Goal: Information Seeking & Learning: Learn about a topic

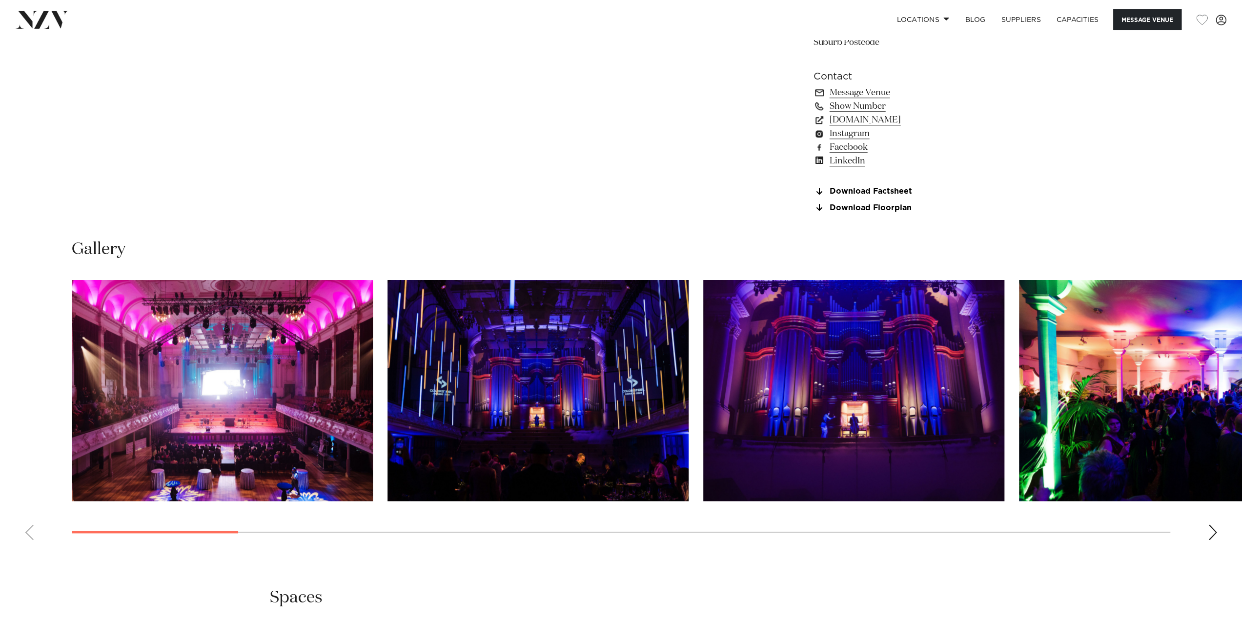
scroll to position [924, 0]
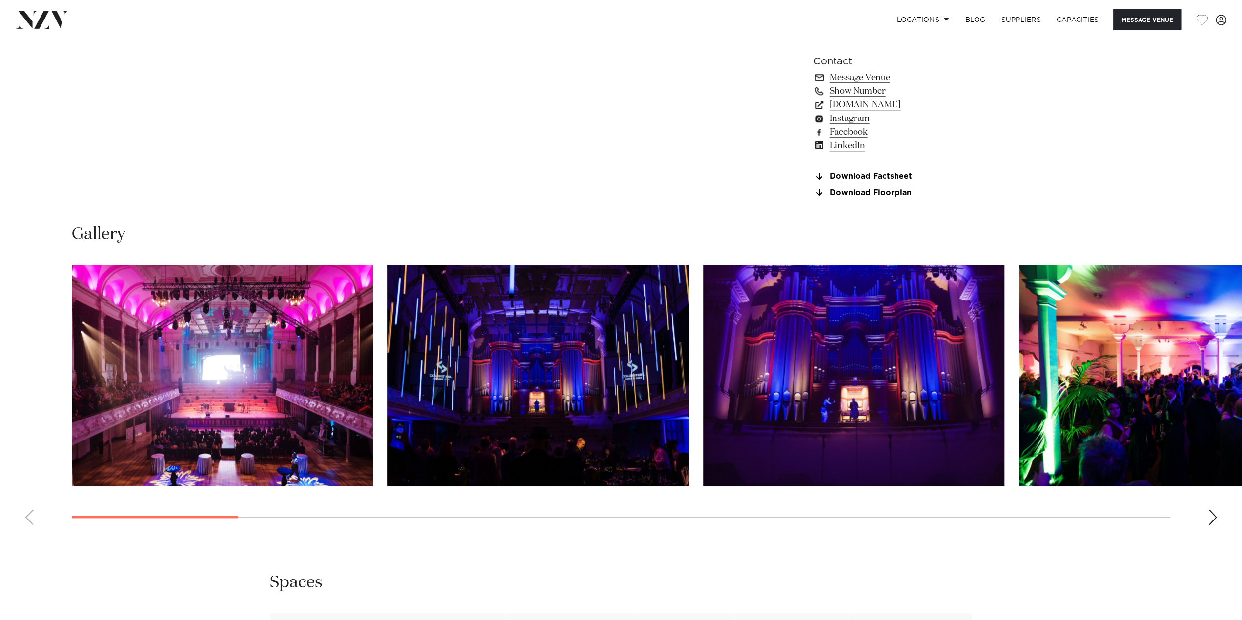
click at [1213, 519] on div "Next slide" at bounding box center [1213, 517] width 10 height 16
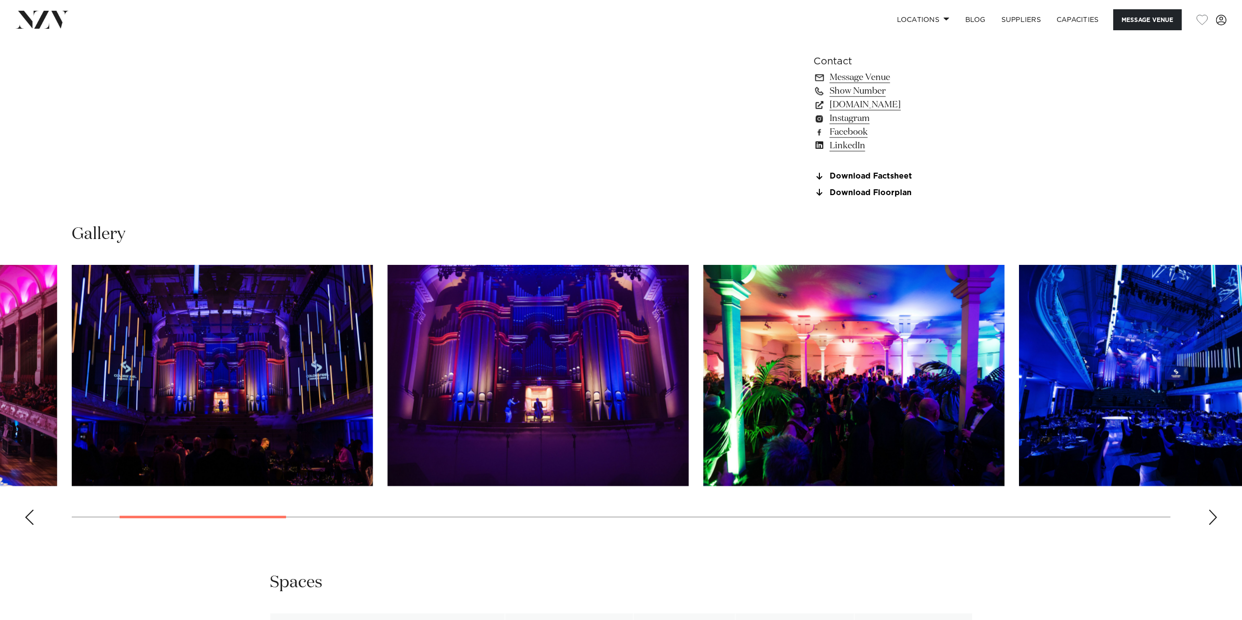
click at [1213, 518] on div "Next slide" at bounding box center [1213, 517] width 10 height 16
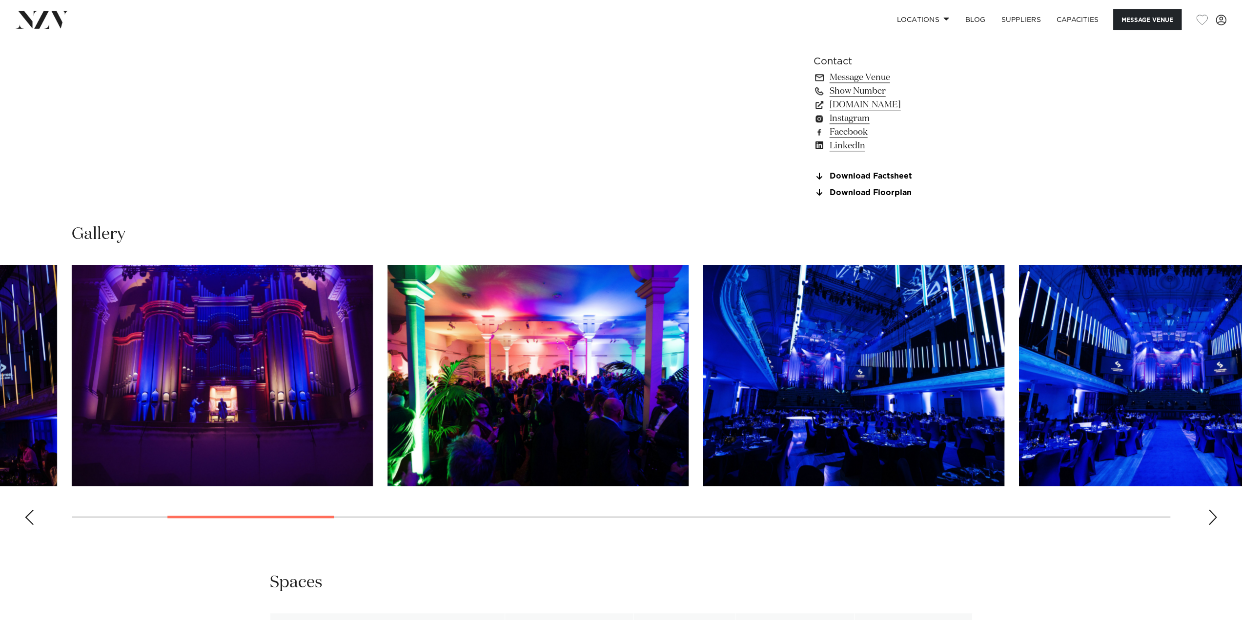
click at [1213, 518] on div "Next slide" at bounding box center [1213, 517] width 10 height 16
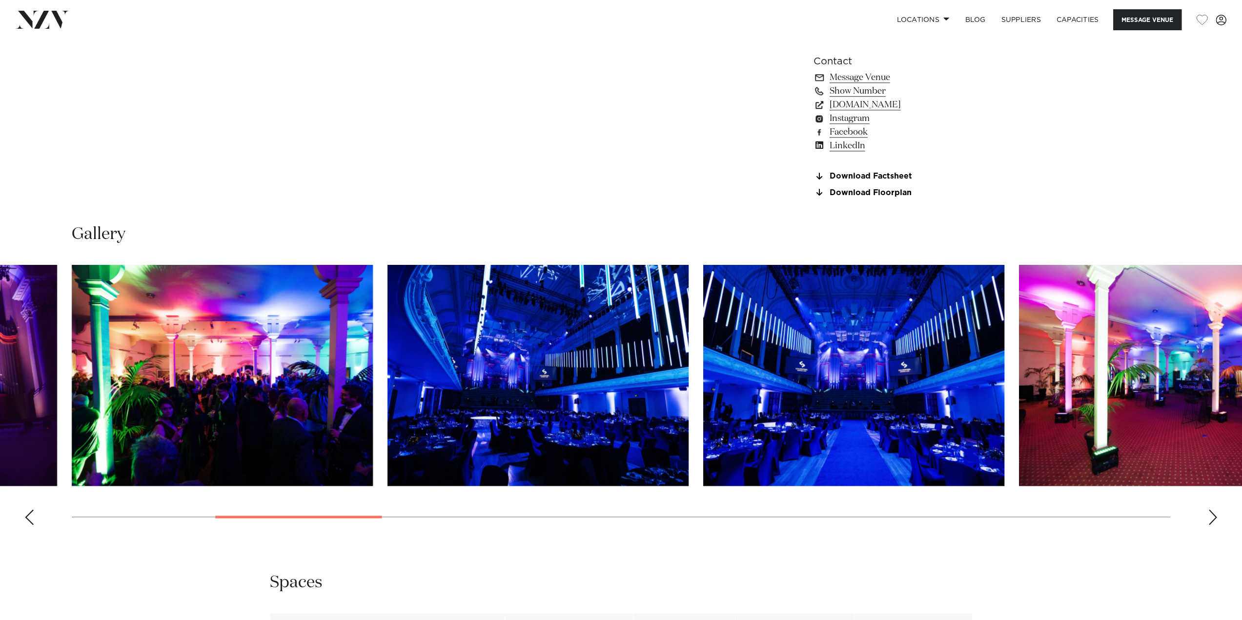
click at [1213, 518] on div "Next slide" at bounding box center [1213, 517] width 10 height 16
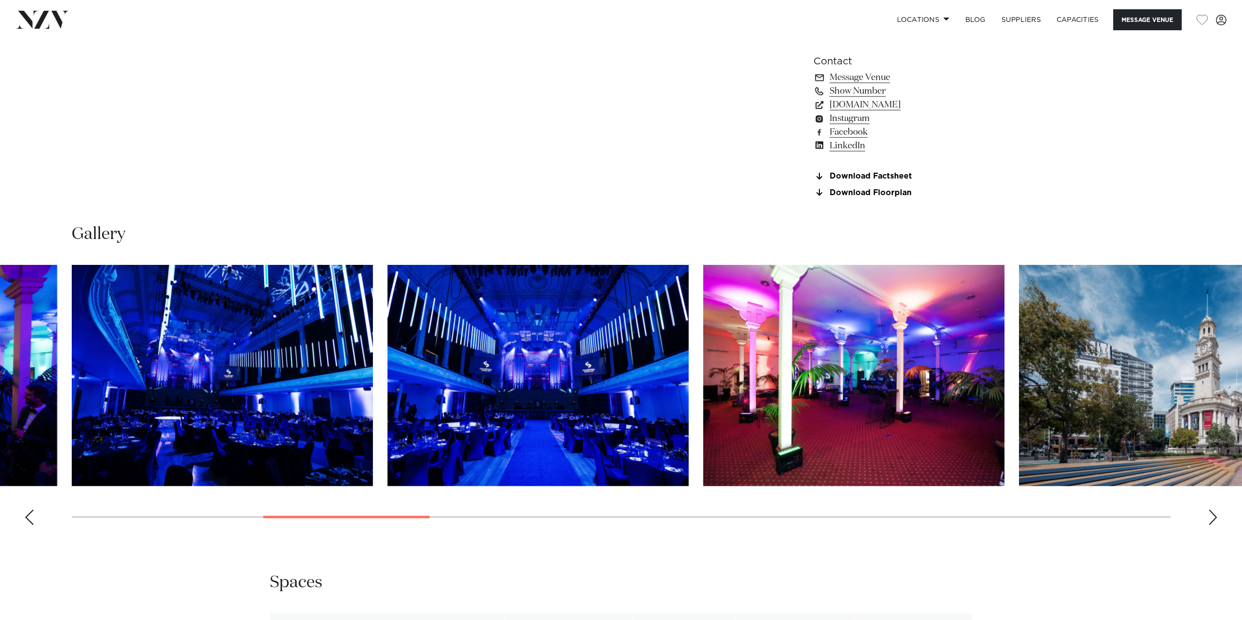
click at [1213, 518] on div "Next slide" at bounding box center [1213, 517] width 10 height 16
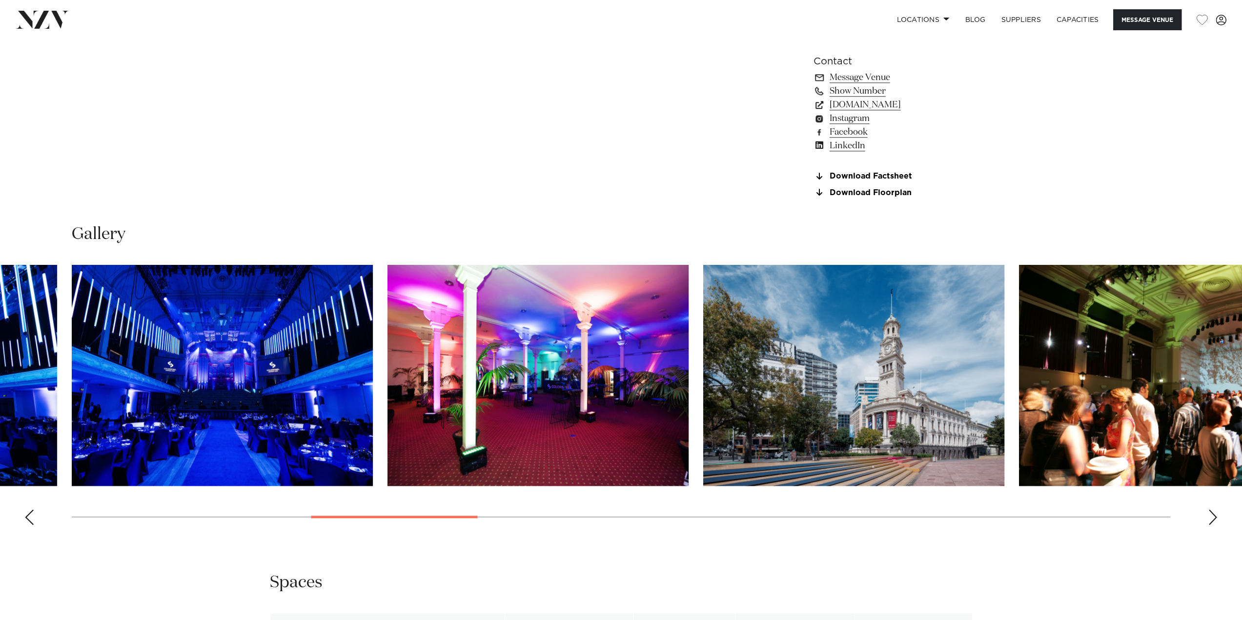
click at [1213, 518] on div "Next slide" at bounding box center [1213, 517] width 10 height 16
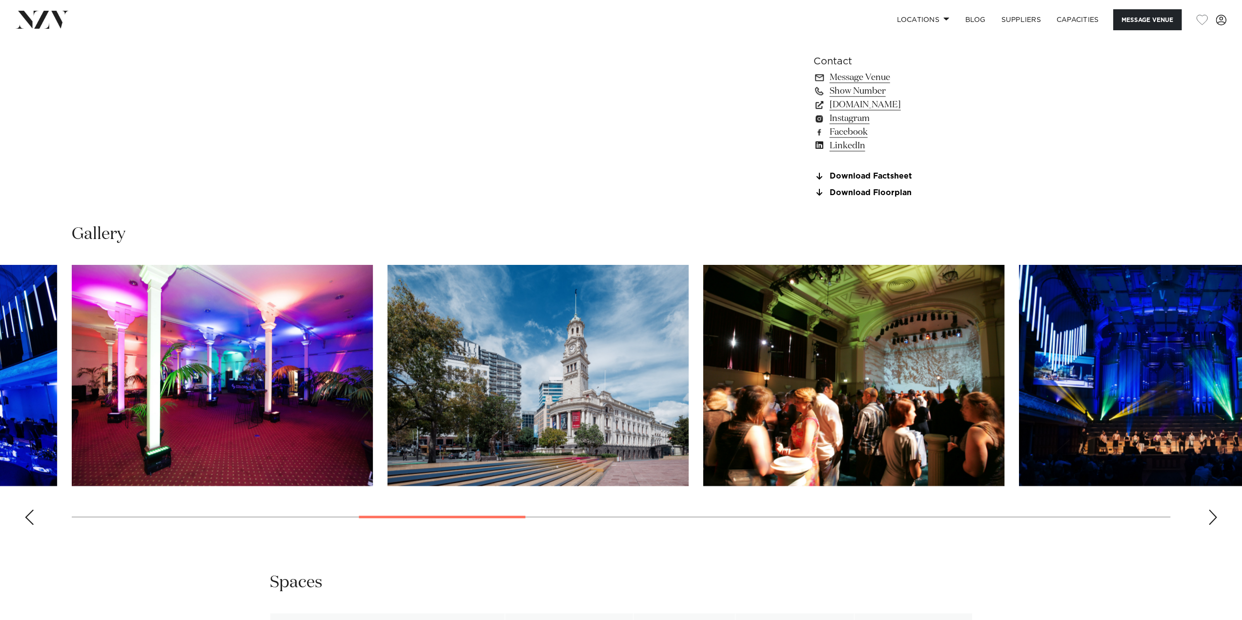
click at [1213, 518] on div "Next slide" at bounding box center [1213, 517] width 10 height 16
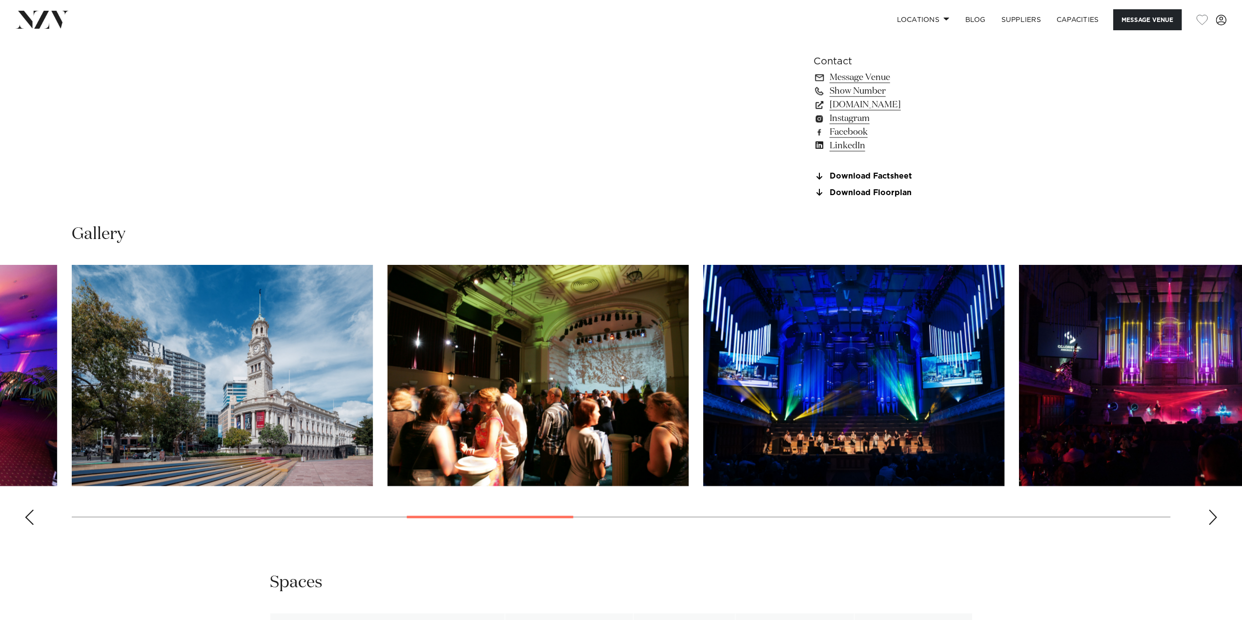
click at [906, 400] on img "10 / 23" at bounding box center [853, 375] width 301 height 221
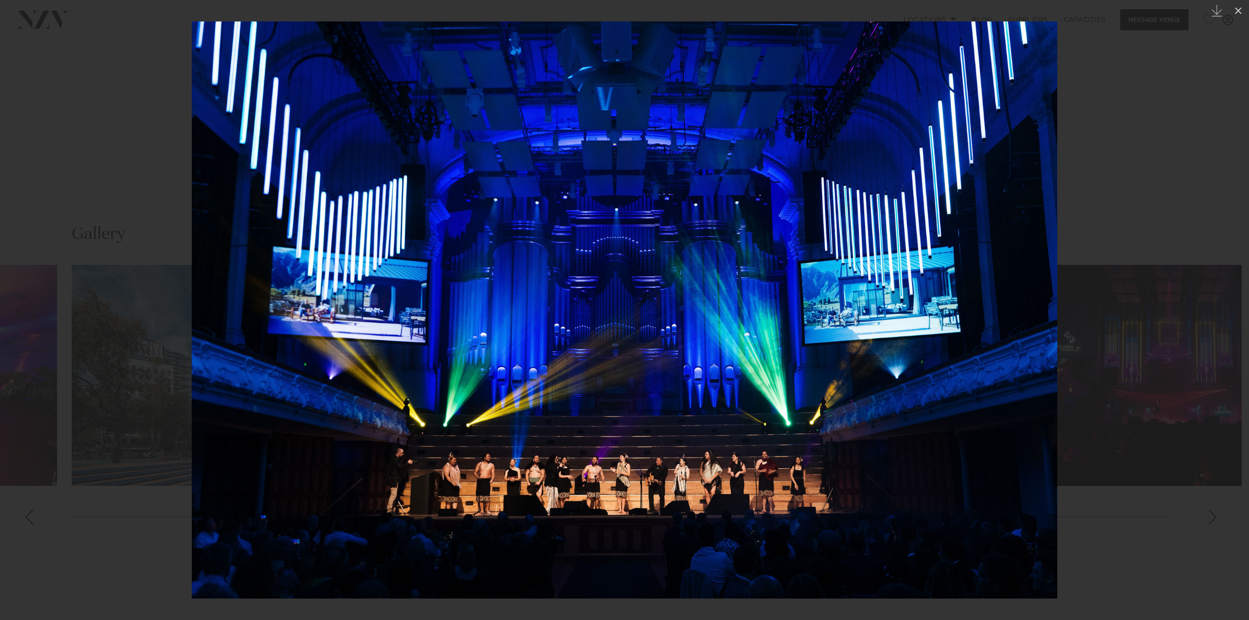
click at [1201, 358] on div at bounding box center [624, 310] width 1249 height 620
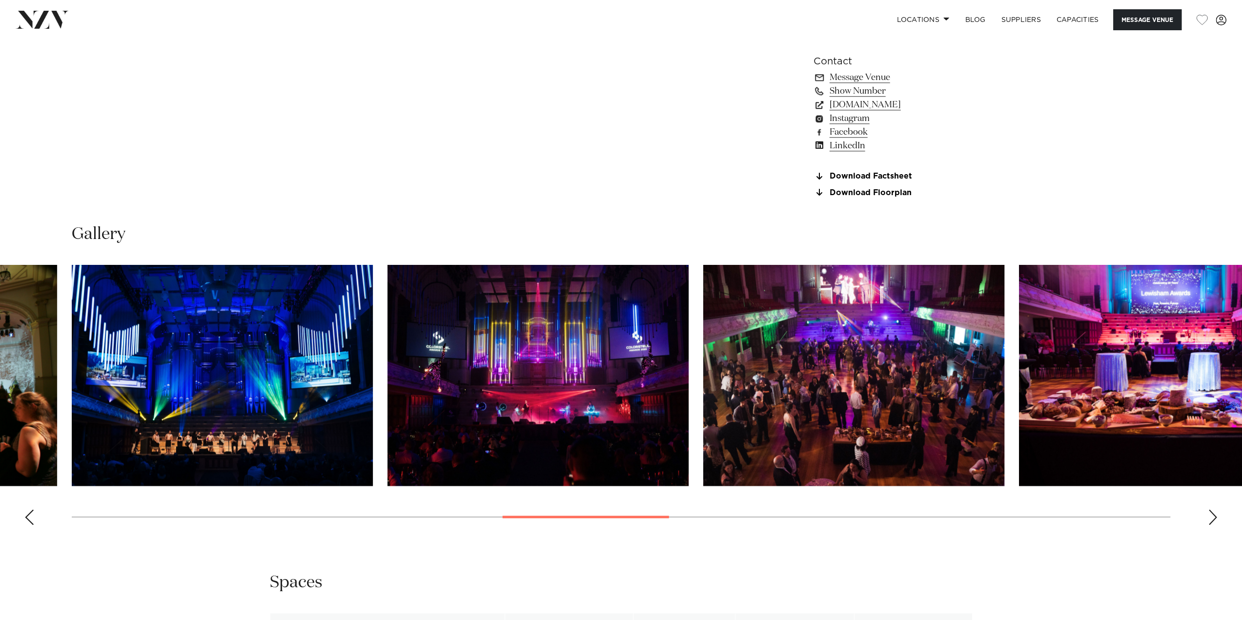
click at [859, 449] on img "12 / 23" at bounding box center [853, 375] width 301 height 221
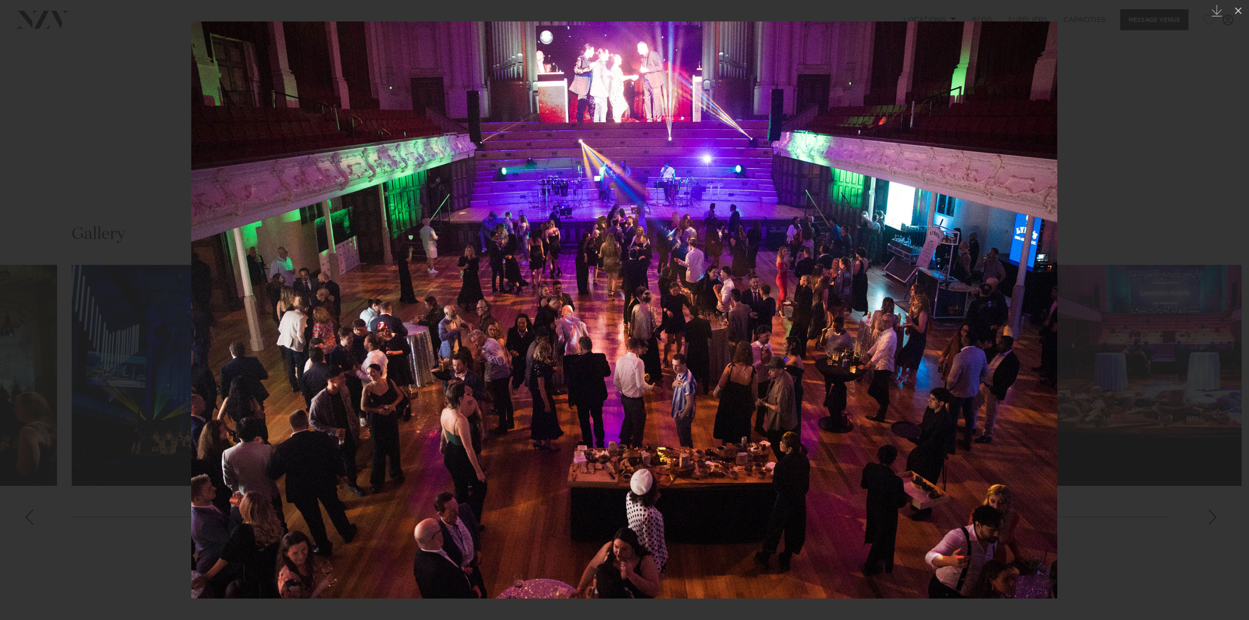
click at [1139, 561] on div at bounding box center [624, 310] width 1249 height 620
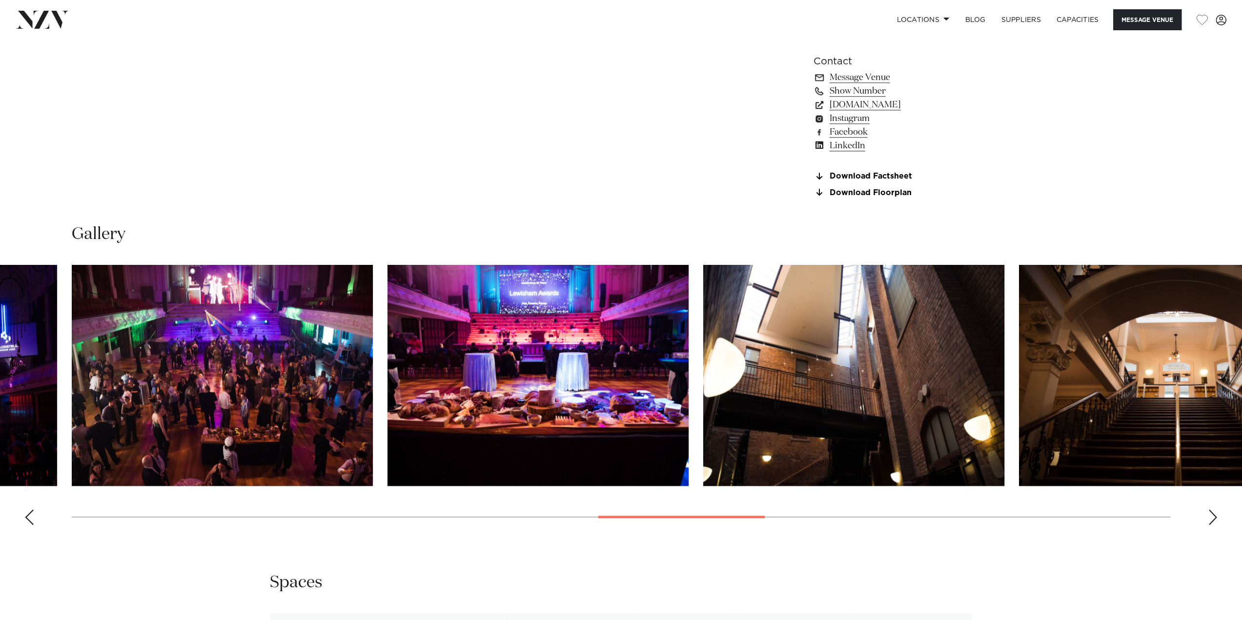
click at [1212, 521] on div "Next slide" at bounding box center [1213, 517] width 10 height 16
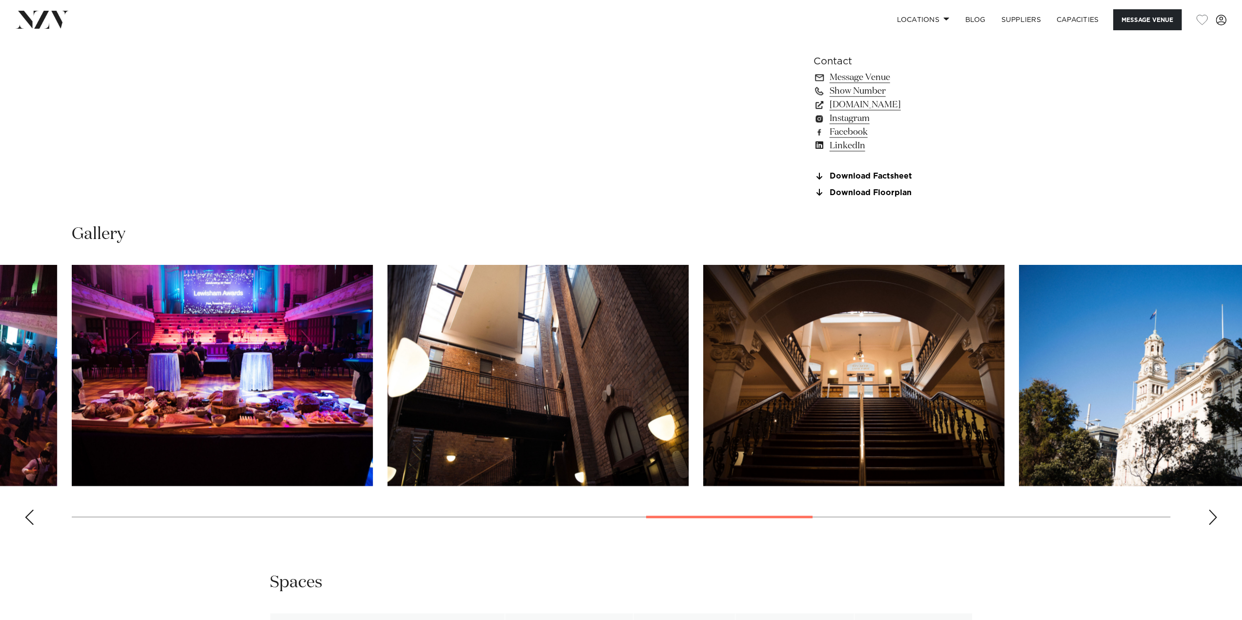
click at [1212, 520] on div "Next slide" at bounding box center [1213, 517] width 10 height 16
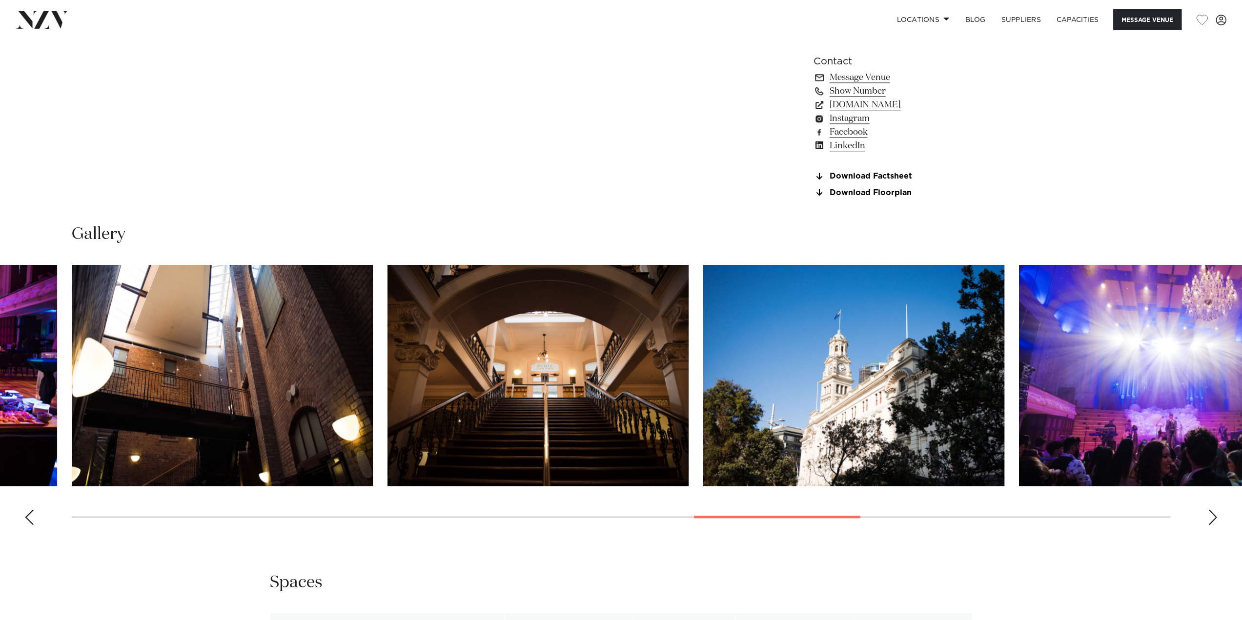
click at [1212, 520] on div "Next slide" at bounding box center [1213, 517] width 10 height 16
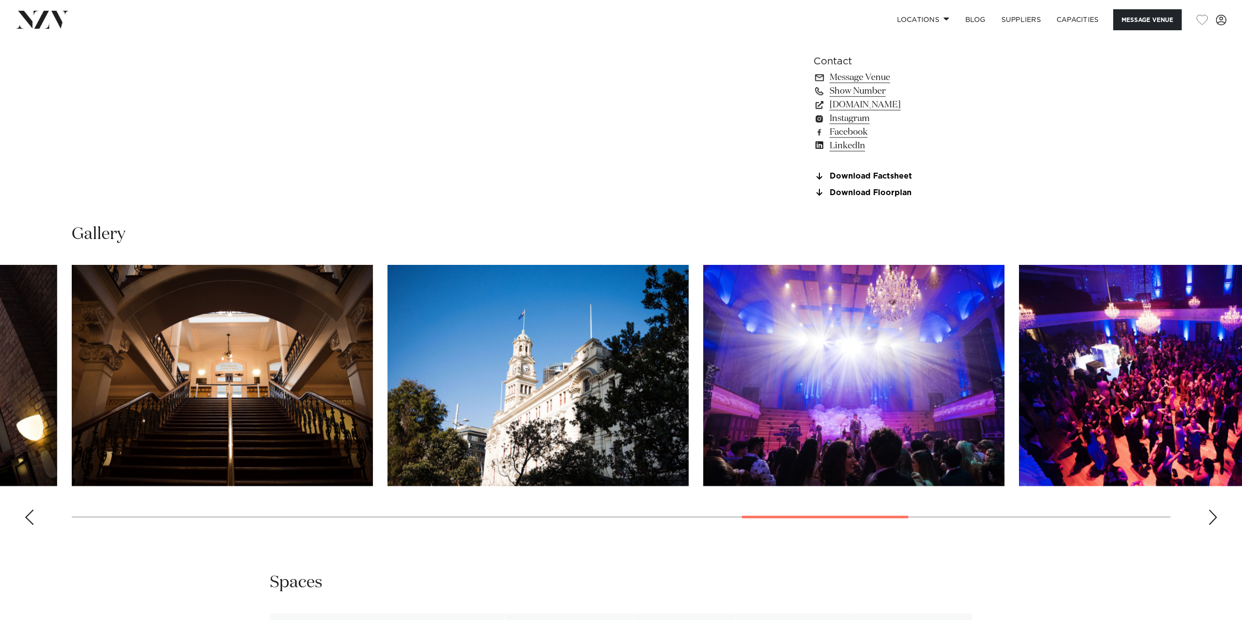
click at [1212, 520] on div "Next slide" at bounding box center [1213, 517] width 10 height 16
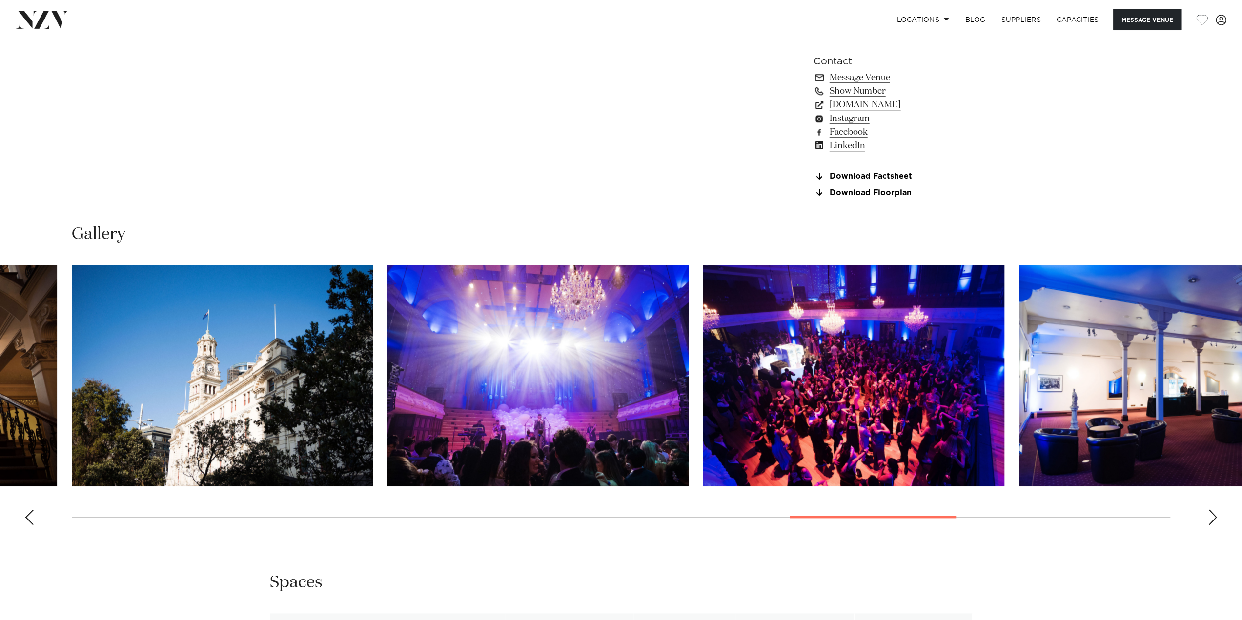
click at [1212, 520] on div "Next slide" at bounding box center [1213, 517] width 10 height 16
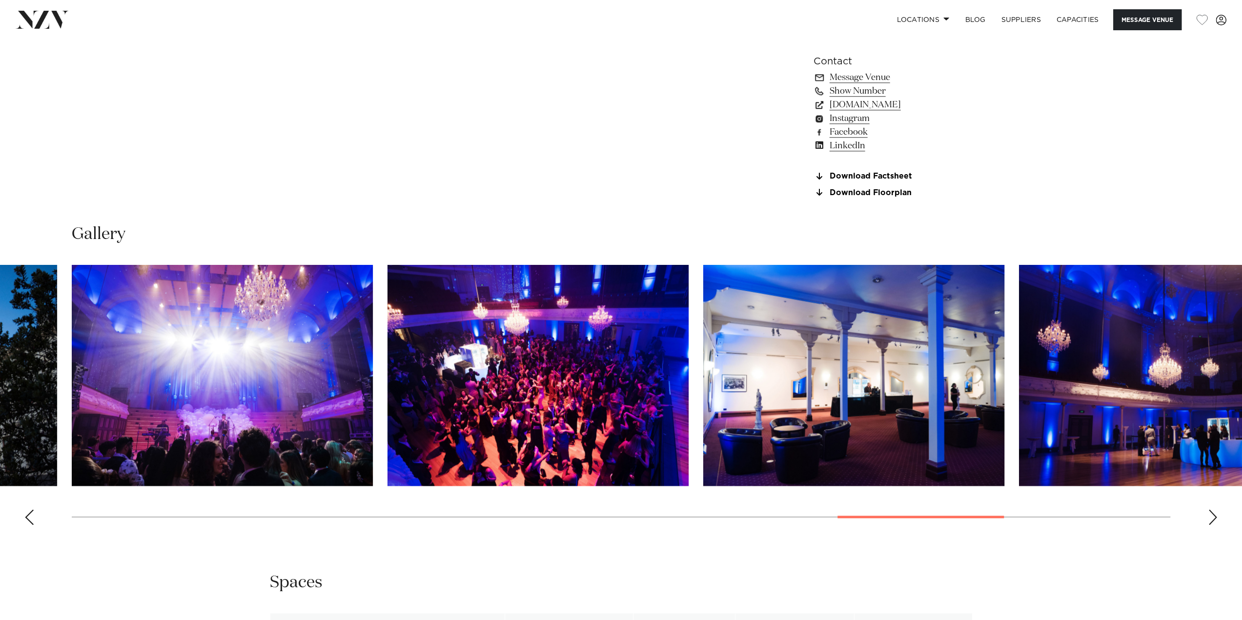
click at [1212, 520] on div "Next slide" at bounding box center [1213, 517] width 10 height 16
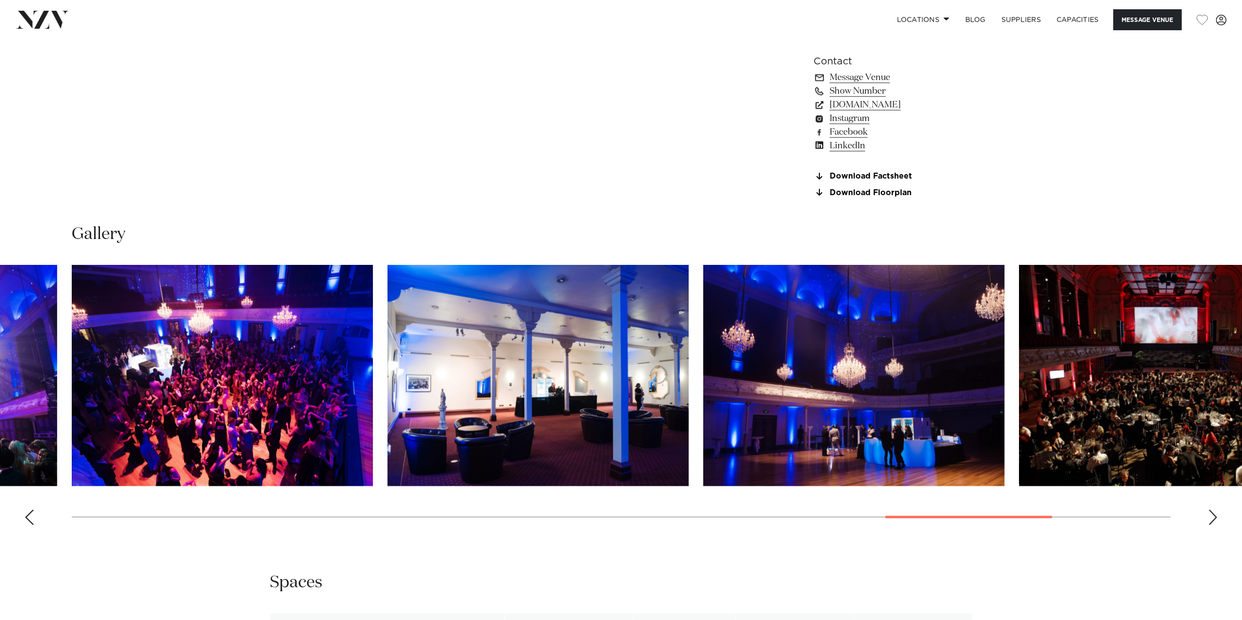
click at [1212, 520] on div "Next slide" at bounding box center [1213, 517] width 10 height 16
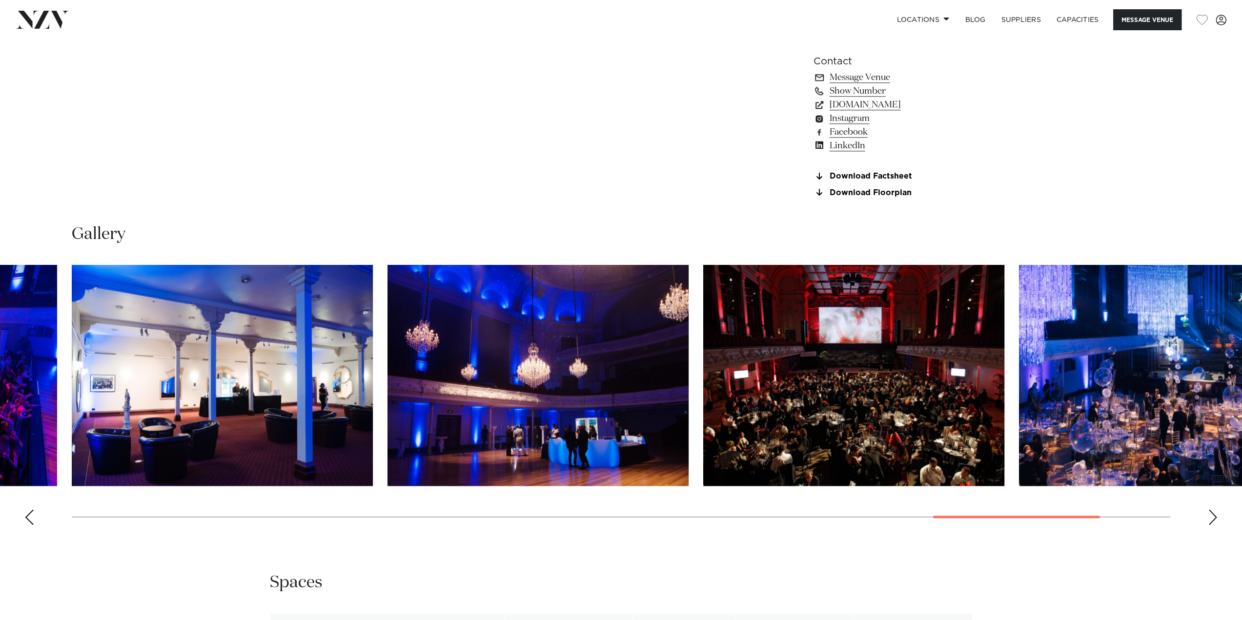
click at [1212, 520] on div "Next slide" at bounding box center [1213, 517] width 10 height 16
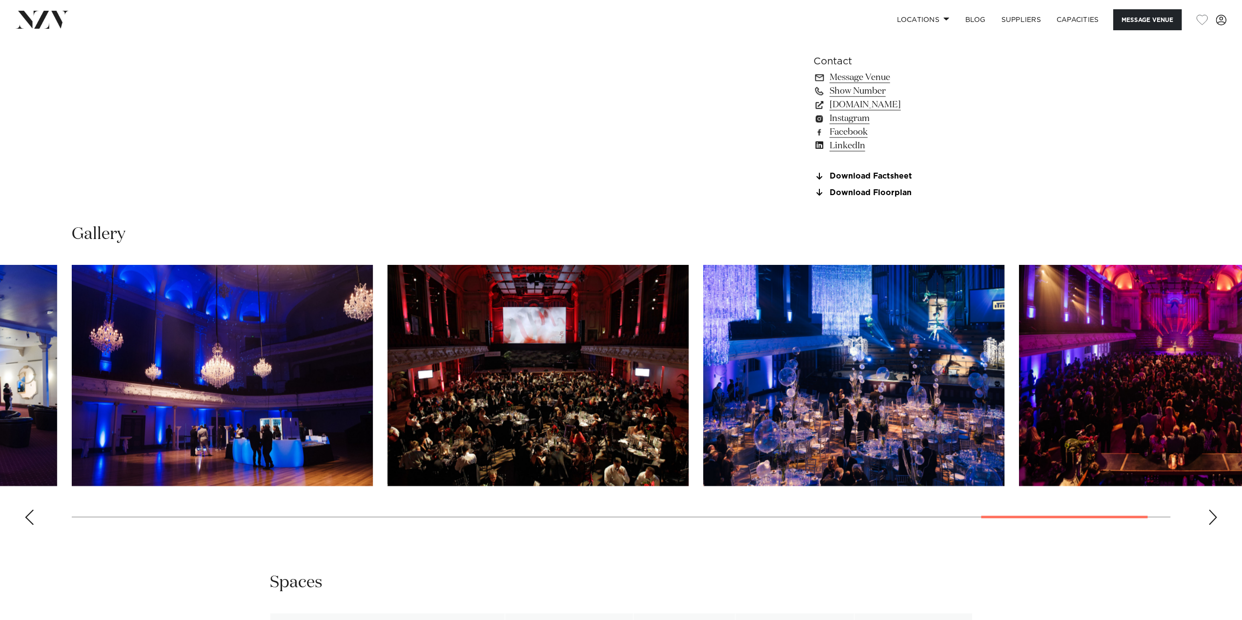
click at [560, 352] on img "21 / 23" at bounding box center [537, 375] width 301 height 221
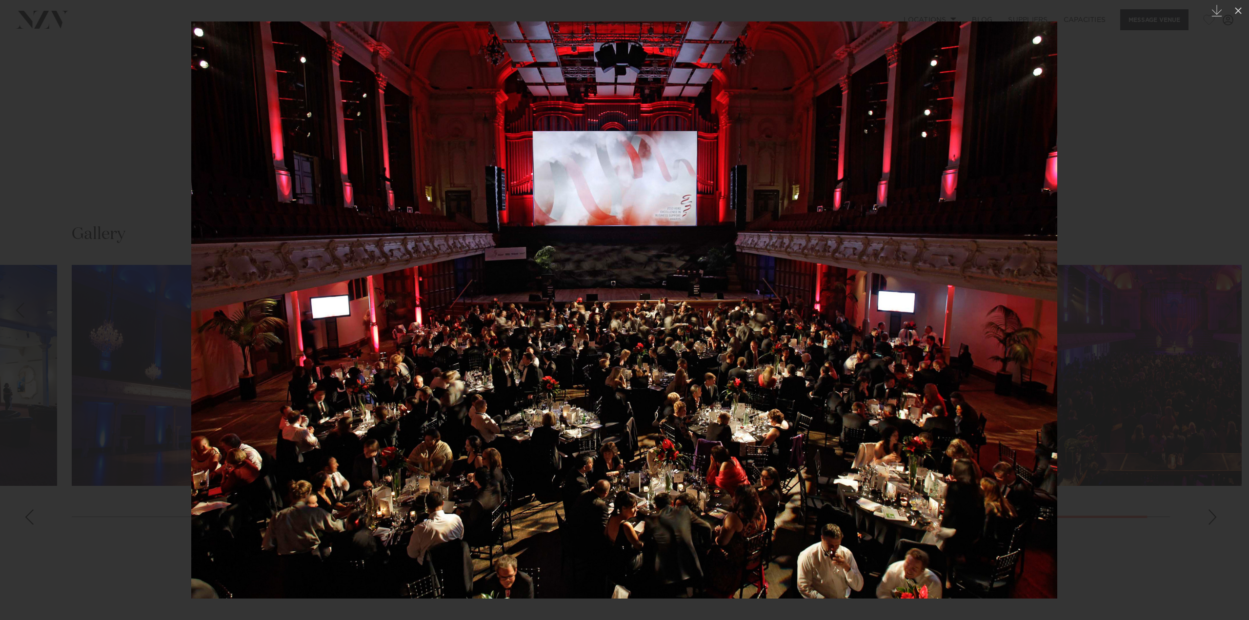
click at [1180, 543] on div at bounding box center [624, 310] width 1249 height 620
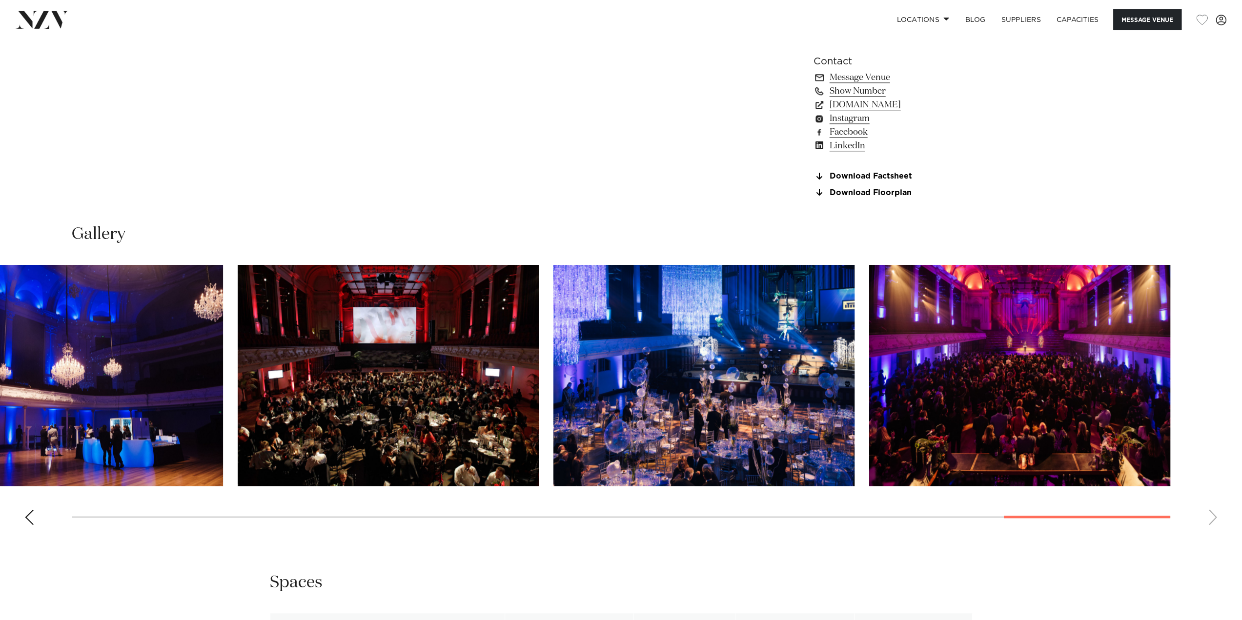
click at [662, 425] on img "22 / 23" at bounding box center [703, 375] width 301 height 221
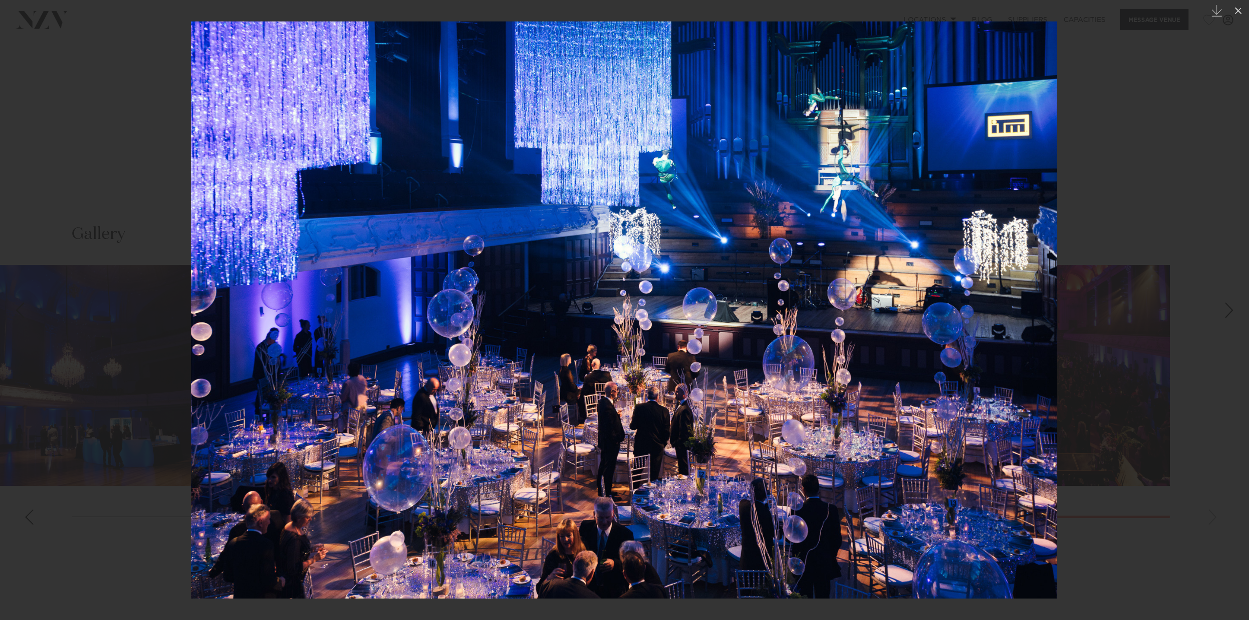
click at [1153, 531] on div at bounding box center [624, 310] width 1249 height 620
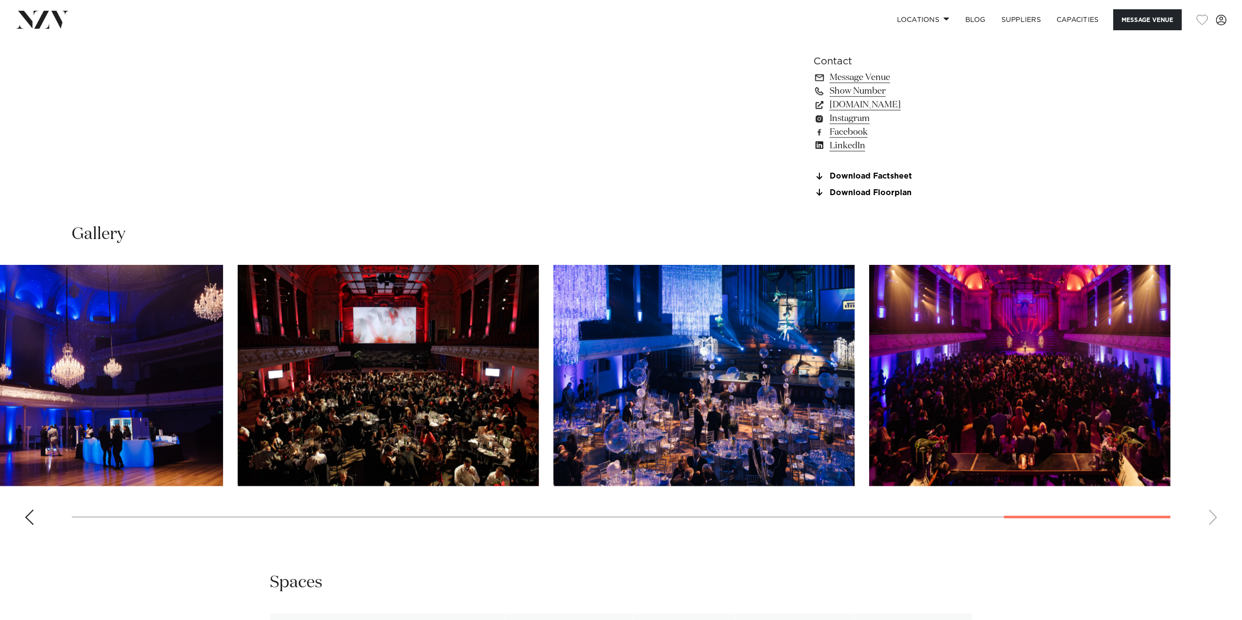
click at [1063, 381] on img "23 / 23" at bounding box center [1019, 375] width 301 height 221
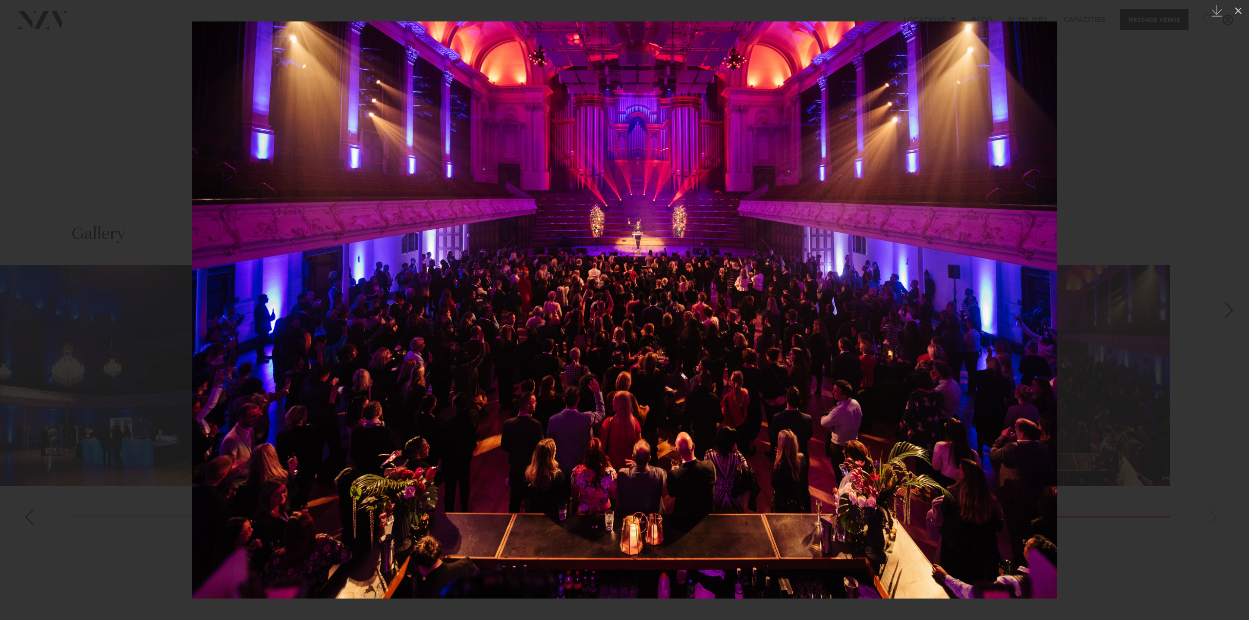
drag, startPoint x: 1124, startPoint y: 560, endPoint x: 1113, endPoint y: 555, distance: 12.2
click at [1124, 560] on div at bounding box center [624, 310] width 1249 height 620
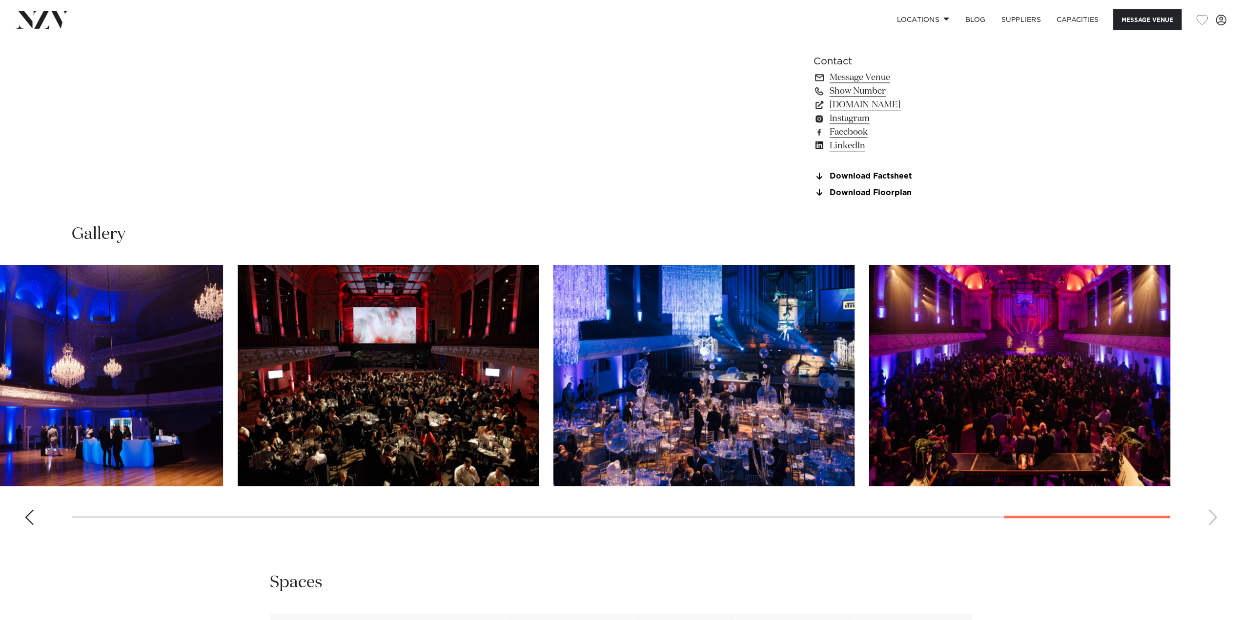
click at [1206, 514] on swiper-container at bounding box center [621, 399] width 1242 height 268
click at [26, 517] on div "Previous slide" at bounding box center [29, 517] width 10 height 16
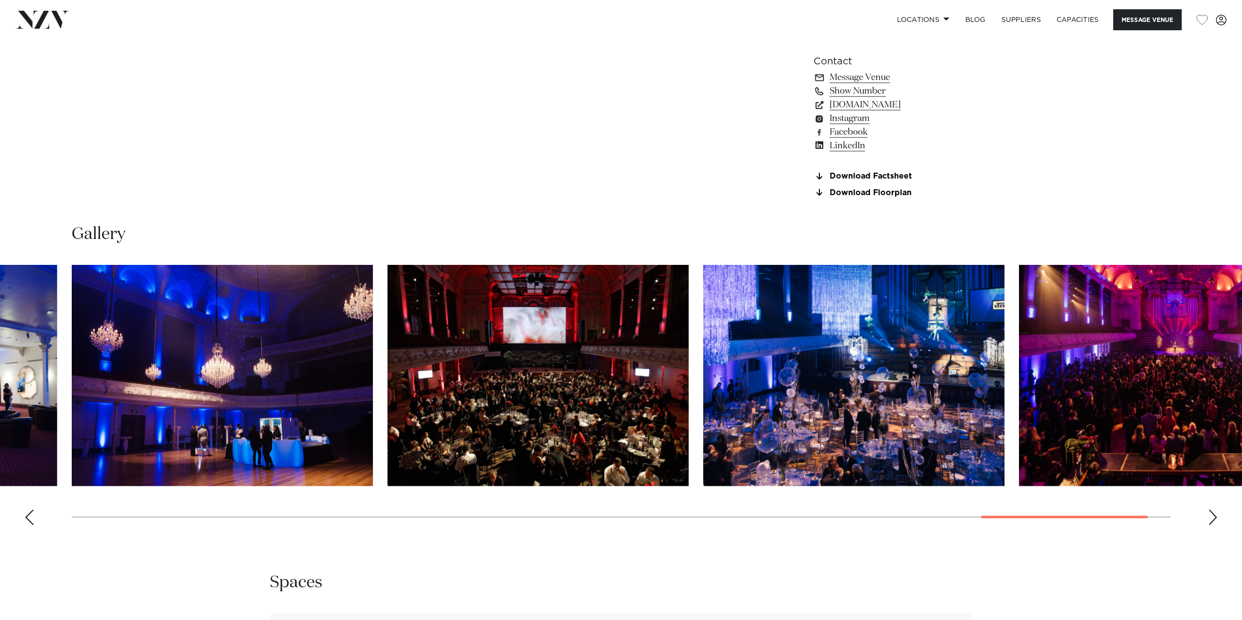
click at [26, 517] on div "Previous slide" at bounding box center [29, 517] width 10 height 16
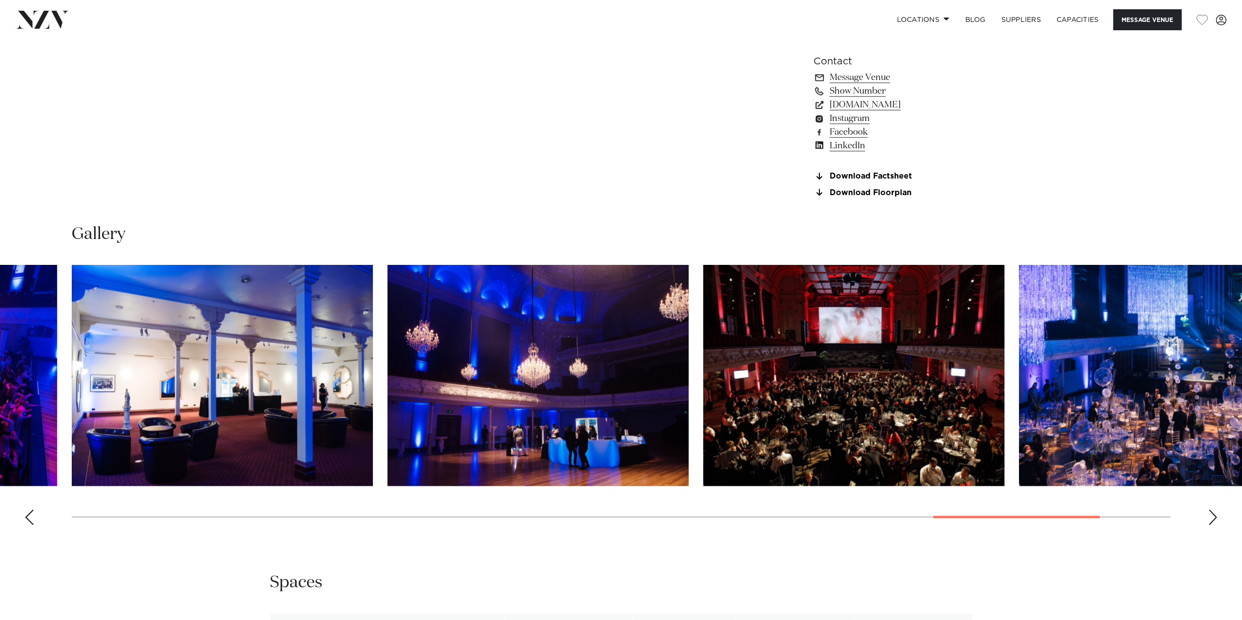
click at [26, 517] on div "Previous slide" at bounding box center [29, 517] width 10 height 16
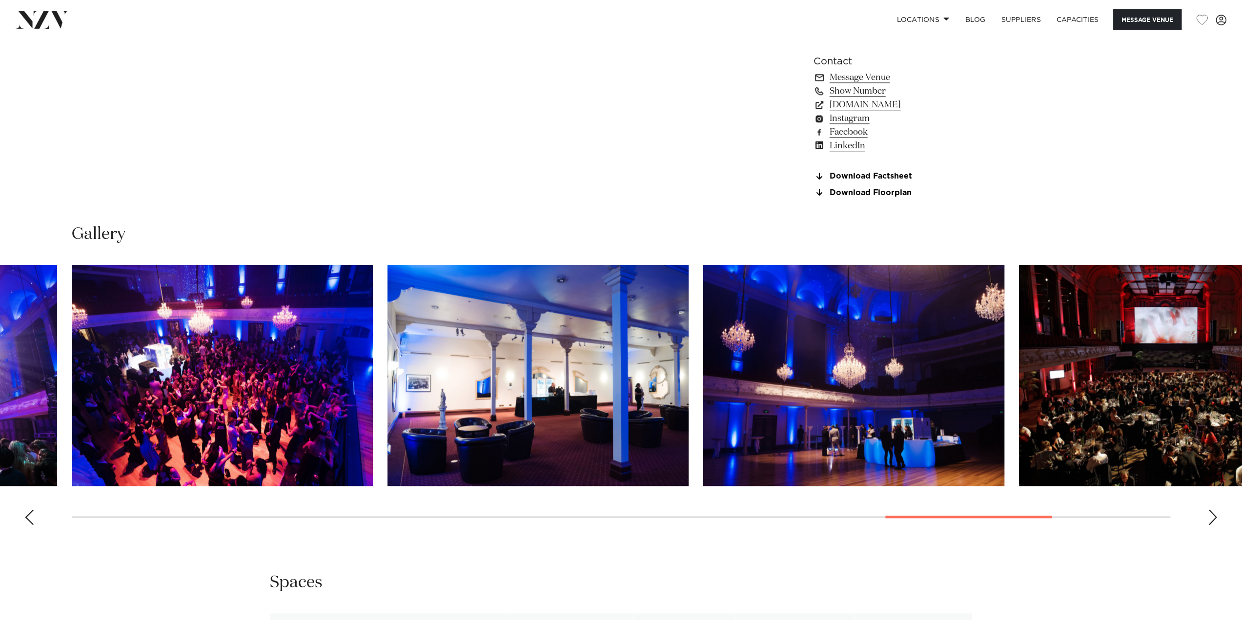
click at [26, 517] on div "Previous slide" at bounding box center [29, 517] width 10 height 16
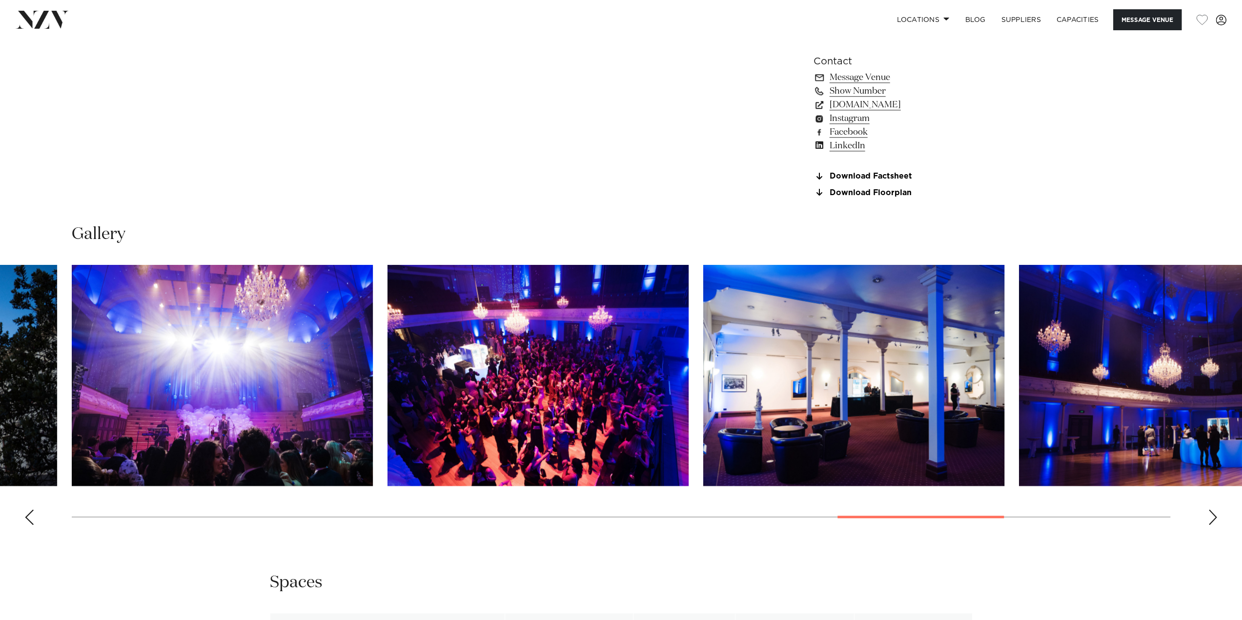
click at [26, 517] on div "Previous slide" at bounding box center [29, 517] width 10 height 16
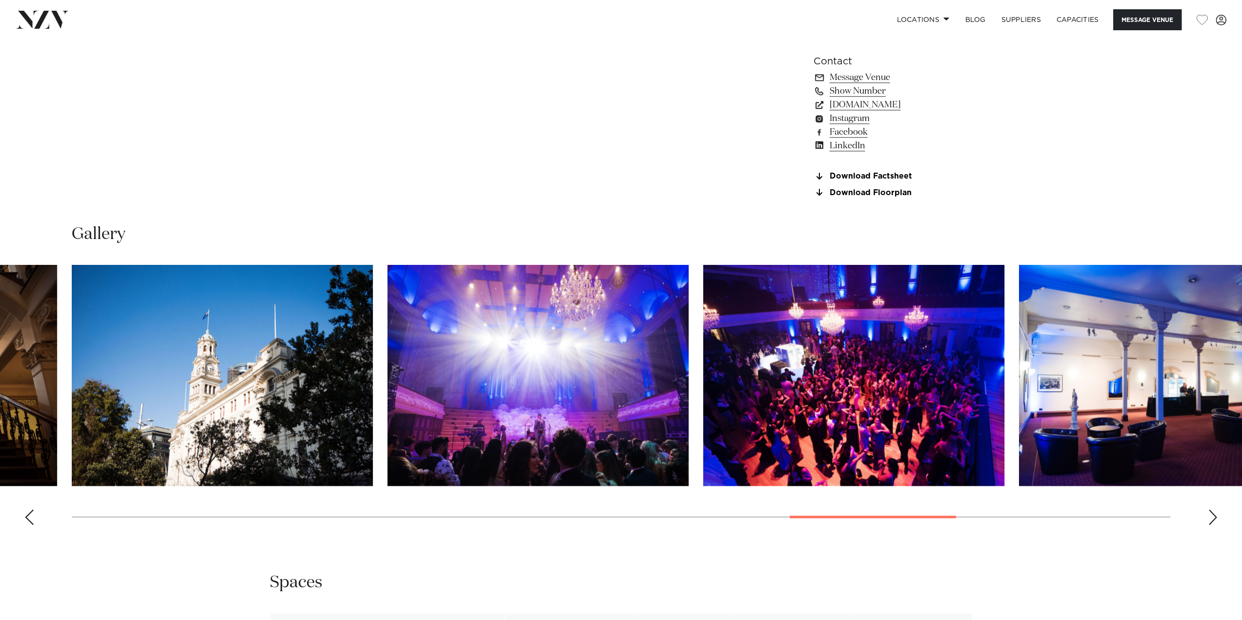
click at [26, 517] on div "Previous slide" at bounding box center [29, 517] width 10 height 16
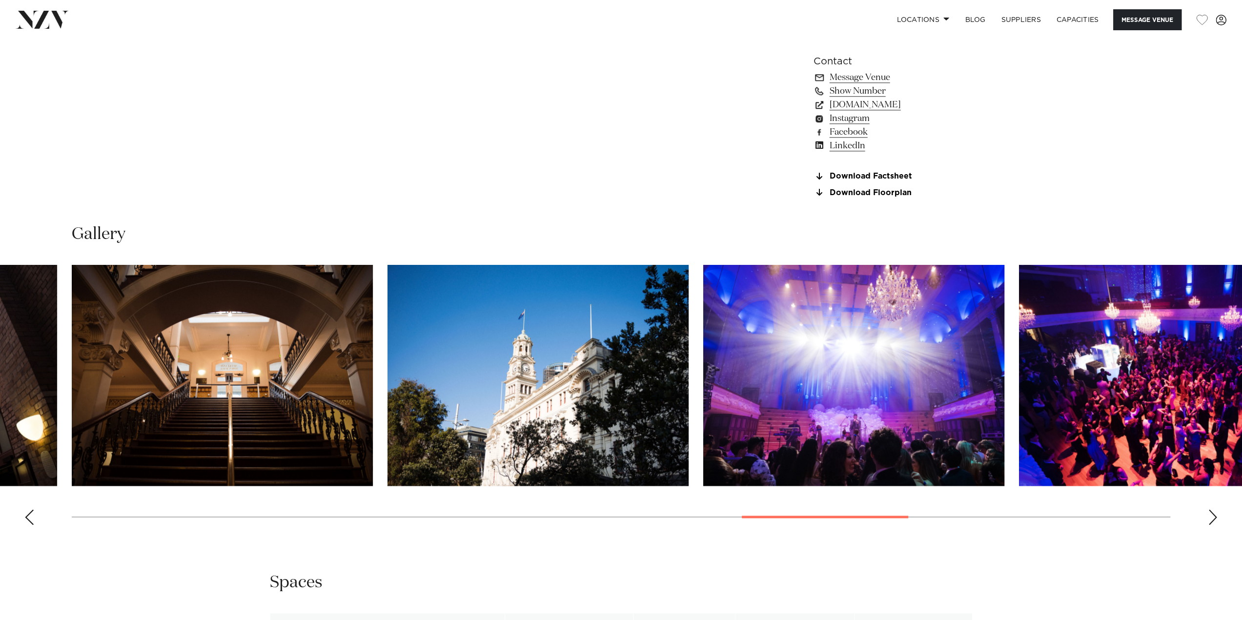
click at [26, 517] on div "Previous slide" at bounding box center [29, 517] width 10 height 16
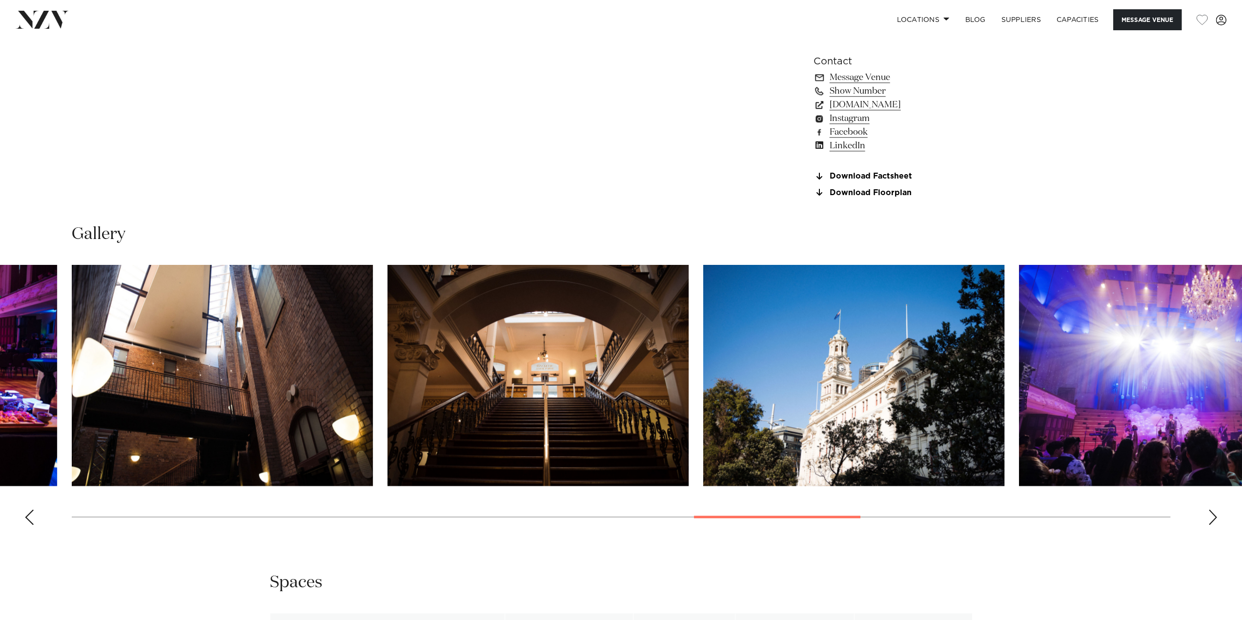
click at [26, 517] on div "Previous slide" at bounding box center [29, 517] width 10 height 16
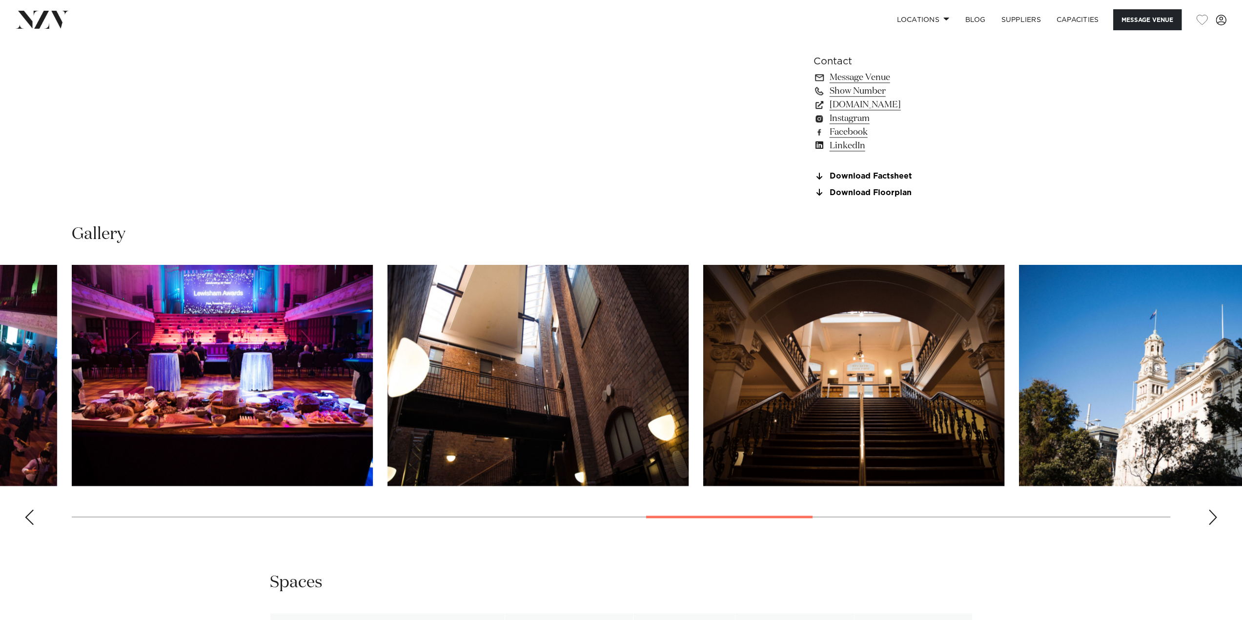
click at [26, 517] on div "Previous slide" at bounding box center [29, 517] width 10 height 16
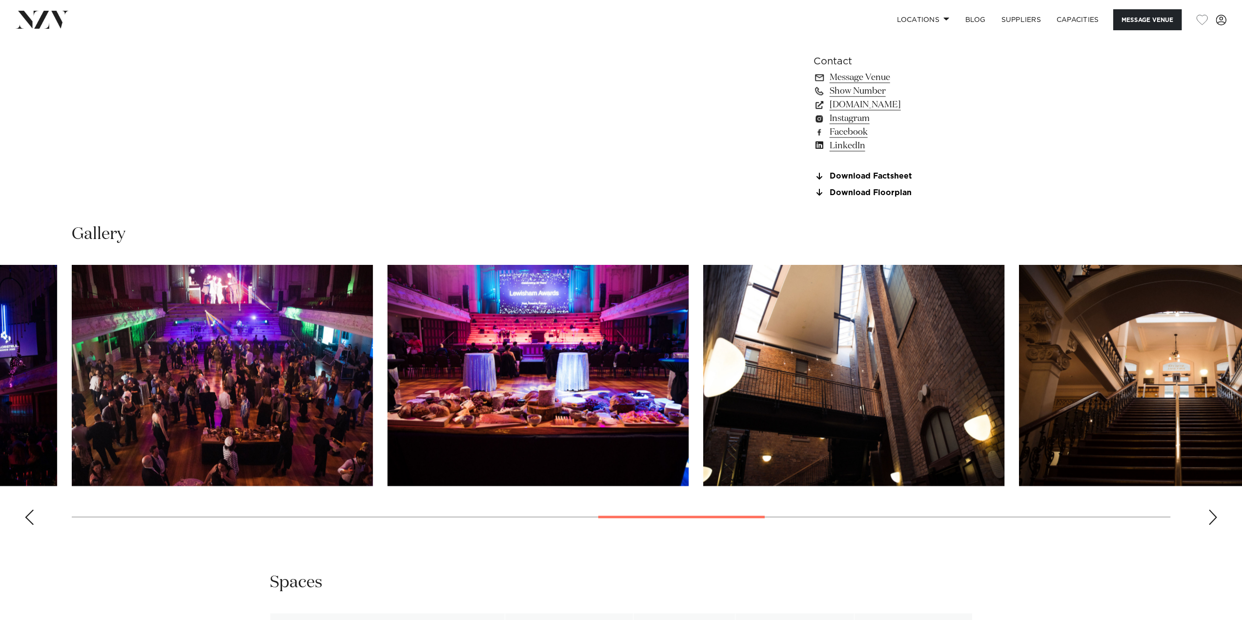
click at [26, 517] on div "Previous slide" at bounding box center [29, 517] width 10 height 16
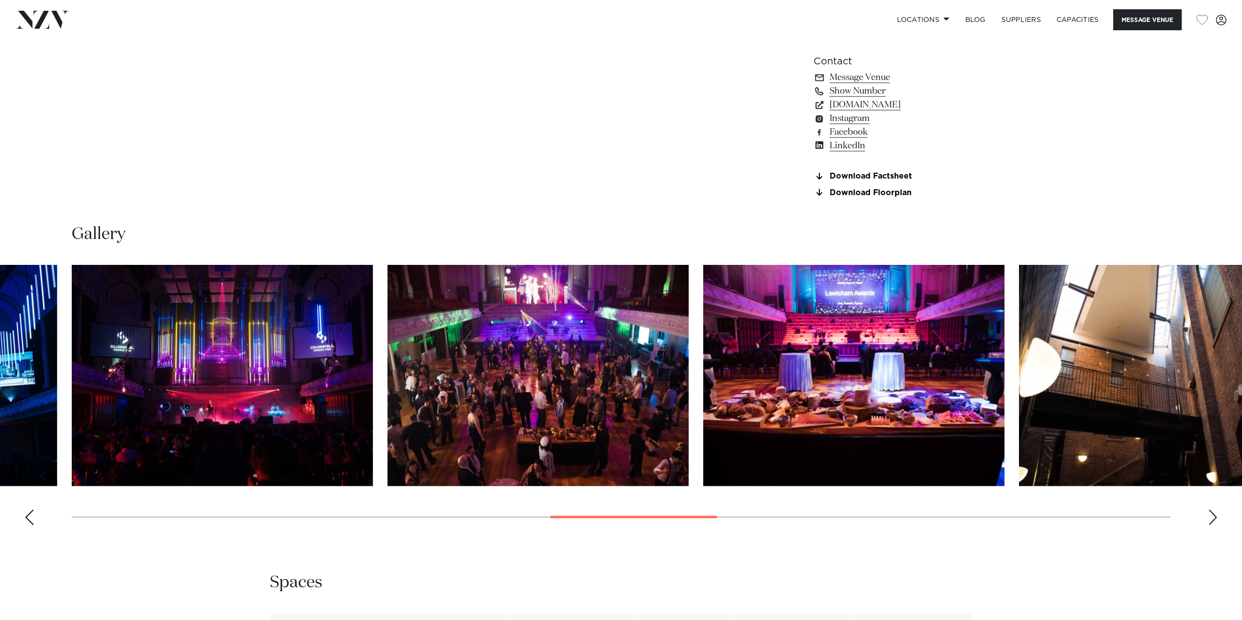
click at [26, 517] on div "Previous slide" at bounding box center [29, 517] width 10 height 16
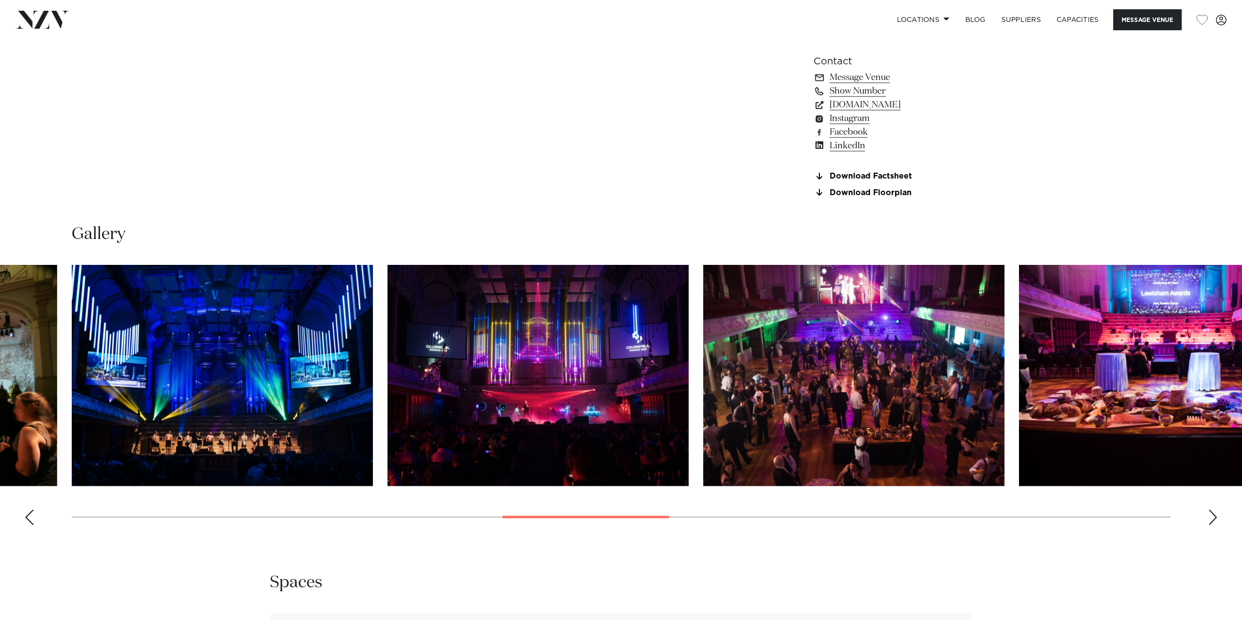
click at [26, 517] on div "Previous slide" at bounding box center [29, 517] width 10 height 16
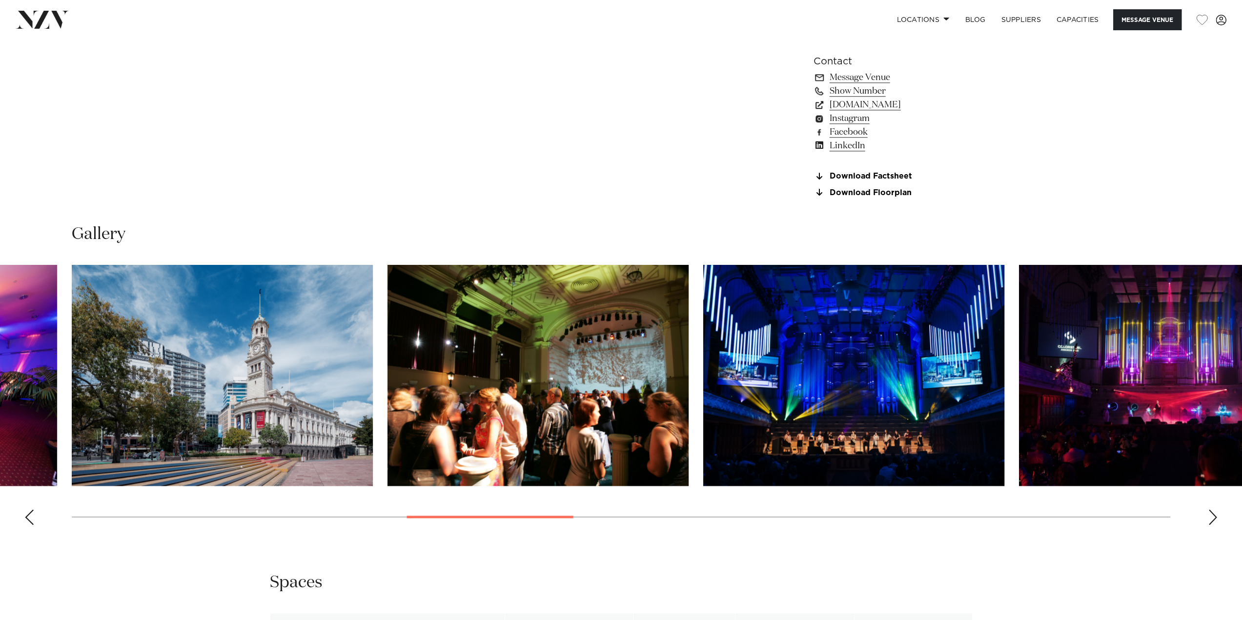
click at [26, 517] on div "Previous slide" at bounding box center [29, 517] width 10 height 16
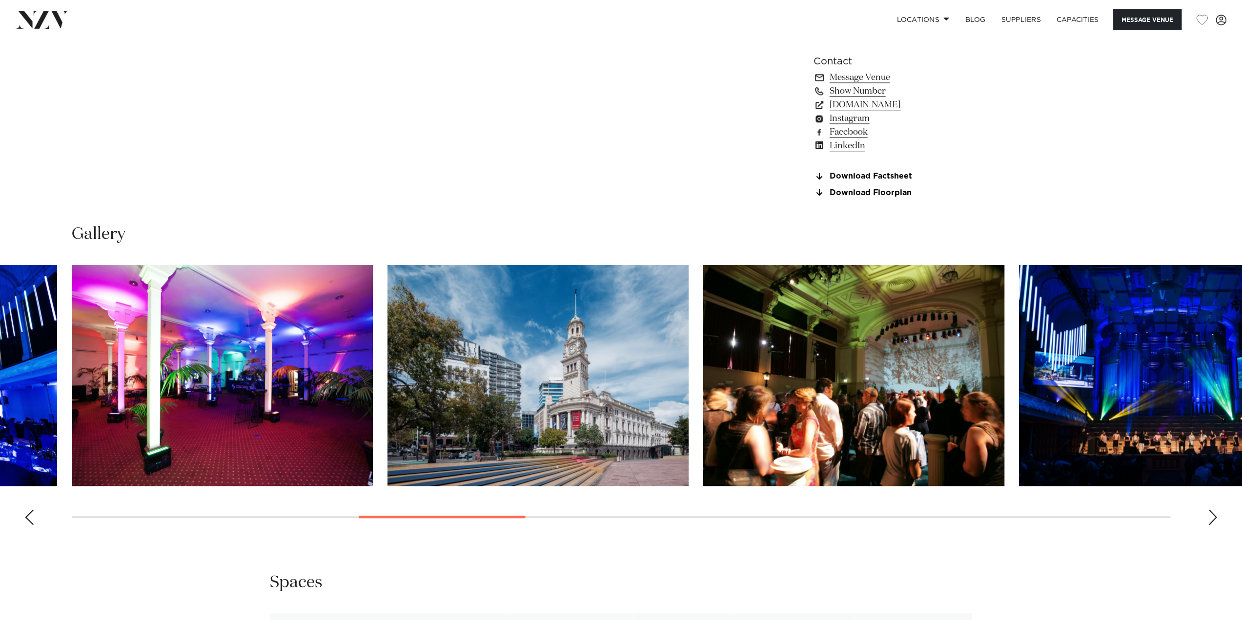
click at [26, 517] on div "Previous slide" at bounding box center [29, 517] width 10 height 16
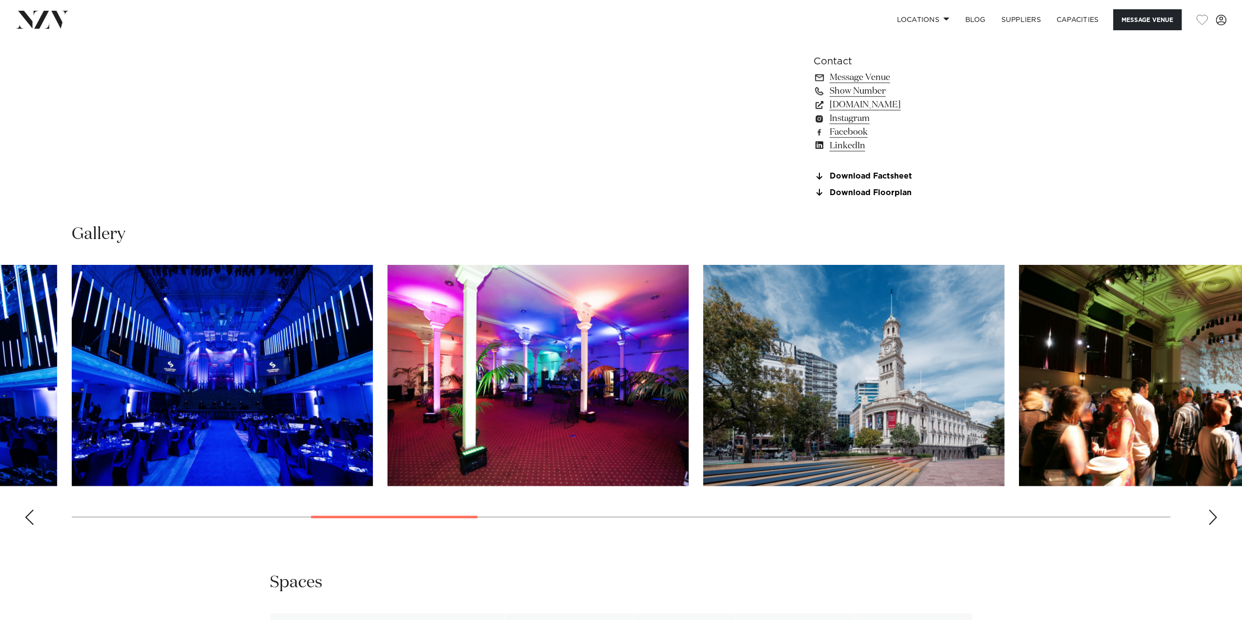
click at [26, 517] on div "Previous slide" at bounding box center [29, 517] width 10 height 16
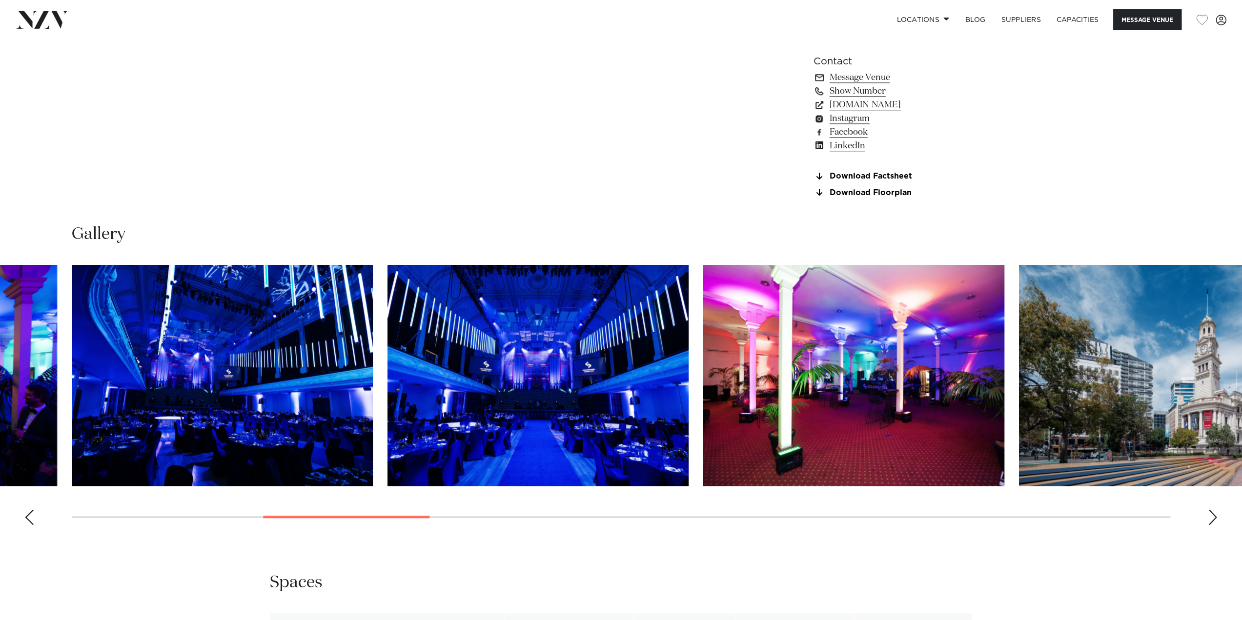
click at [26, 517] on div "Previous slide" at bounding box center [29, 517] width 10 height 16
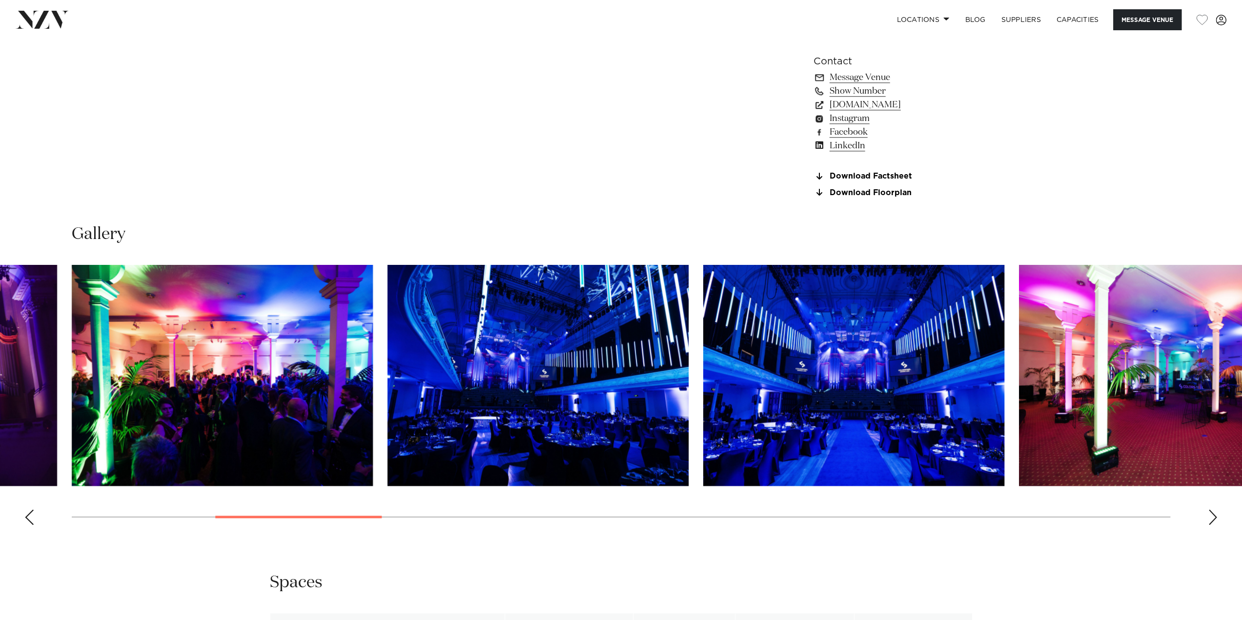
click at [26, 517] on div "Previous slide" at bounding box center [29, 517] width 10 height 16
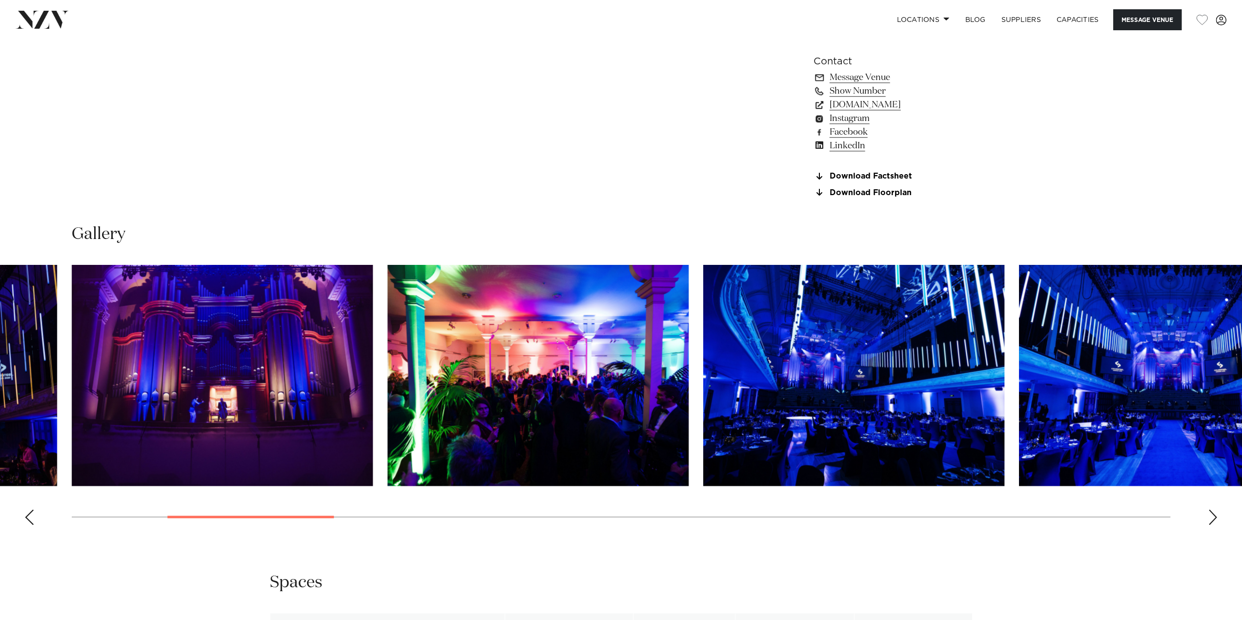
click at [26, 517] on div "Previous slide" at bounding box center [29, 517] width 10 height 16
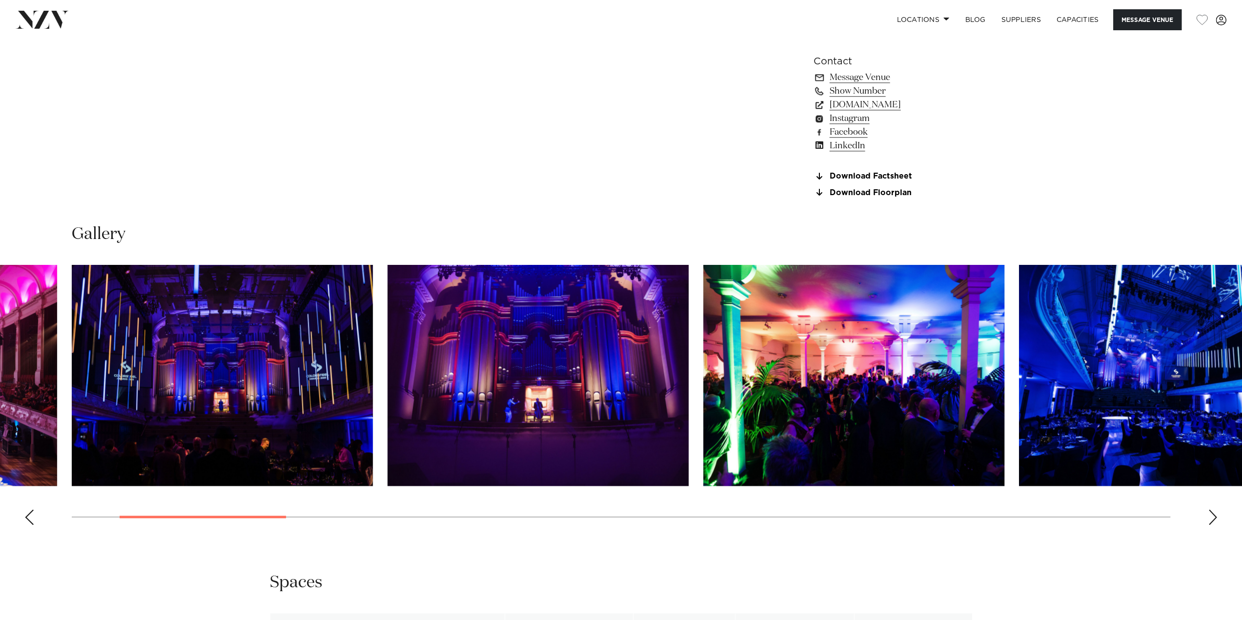
click at [26, 517] on div "Previous slide" at bounding box center [29, 517] width 10 height 16
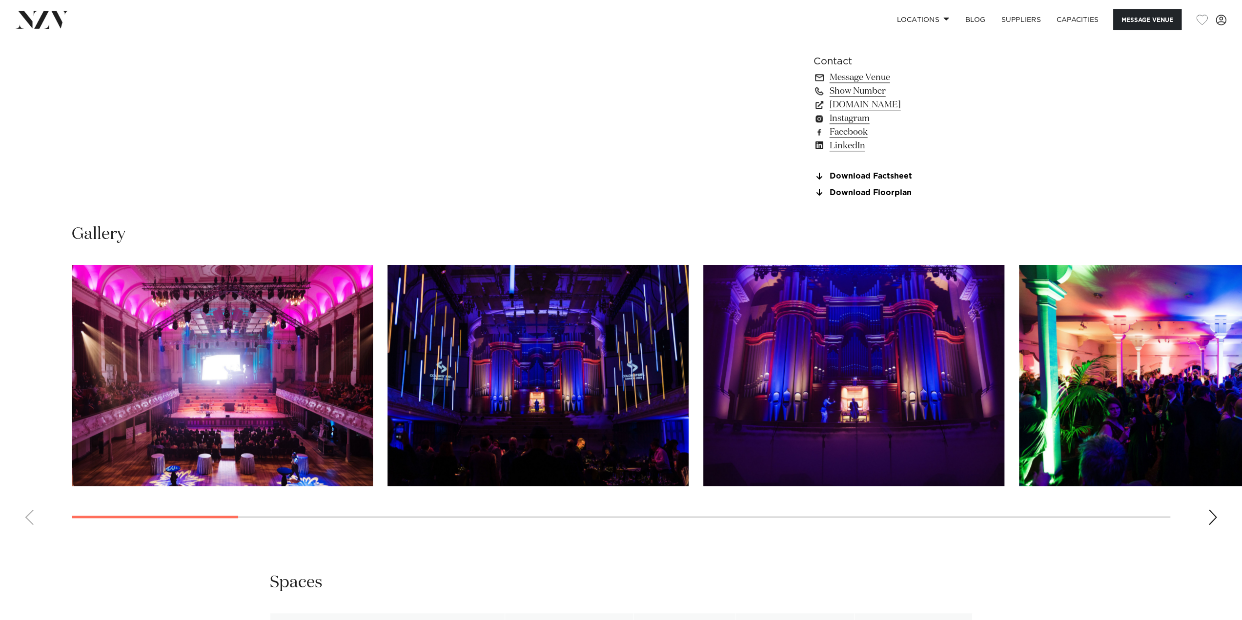
click at [26, 517] on swiper-container at bounding box center [621, 399] width 1242 height 268
click at [26, 518] on swiper-container at bounding box center [621, 399] width 1242 height 268
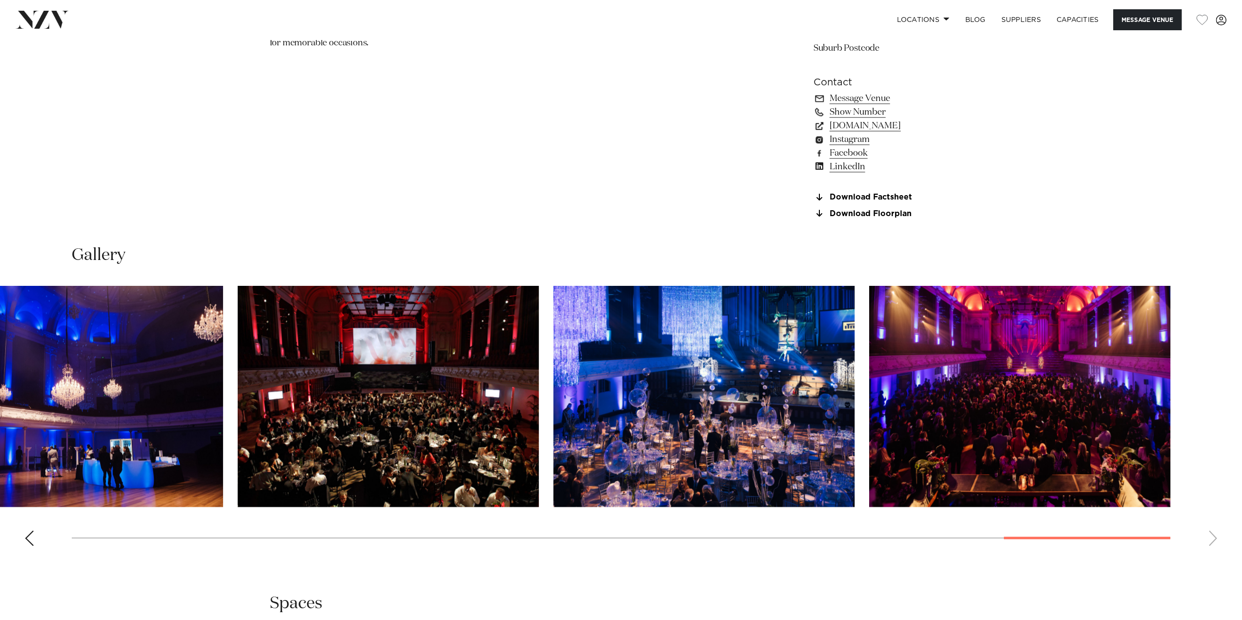
scroll to position [875, 0]
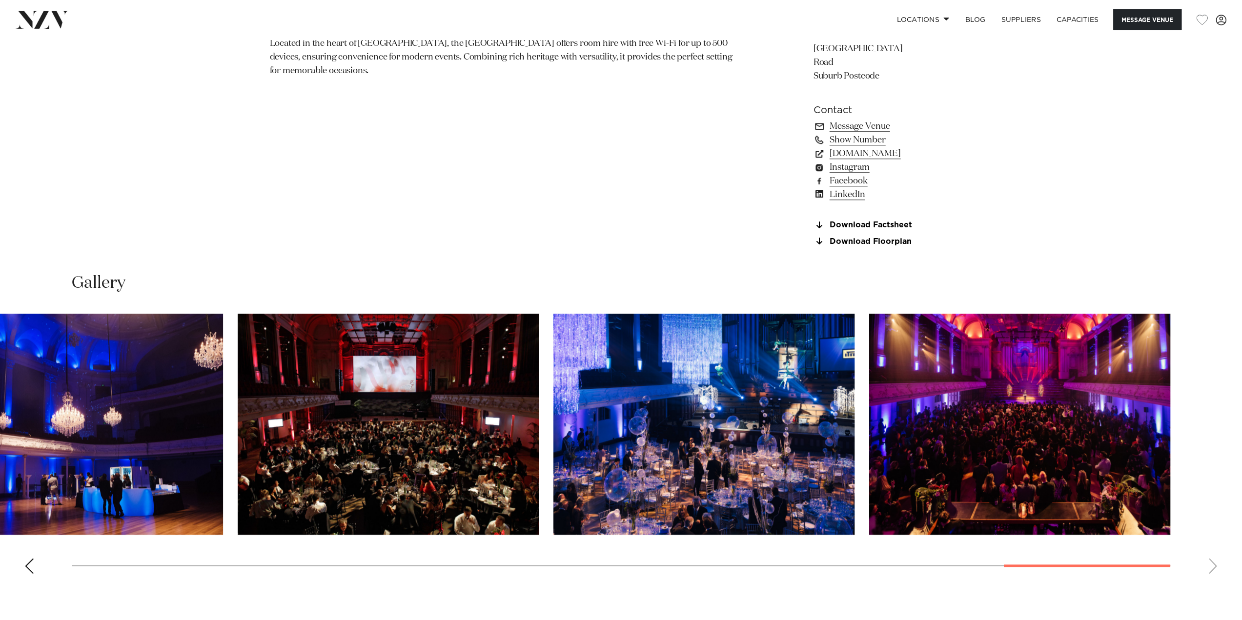
click at [31, 574] on swiper-container at bounding box center [621, 448] width 1242 height 268
click at [32, 569] on div "Previous slide" at bounding box center [29, 566] width 10 height 16
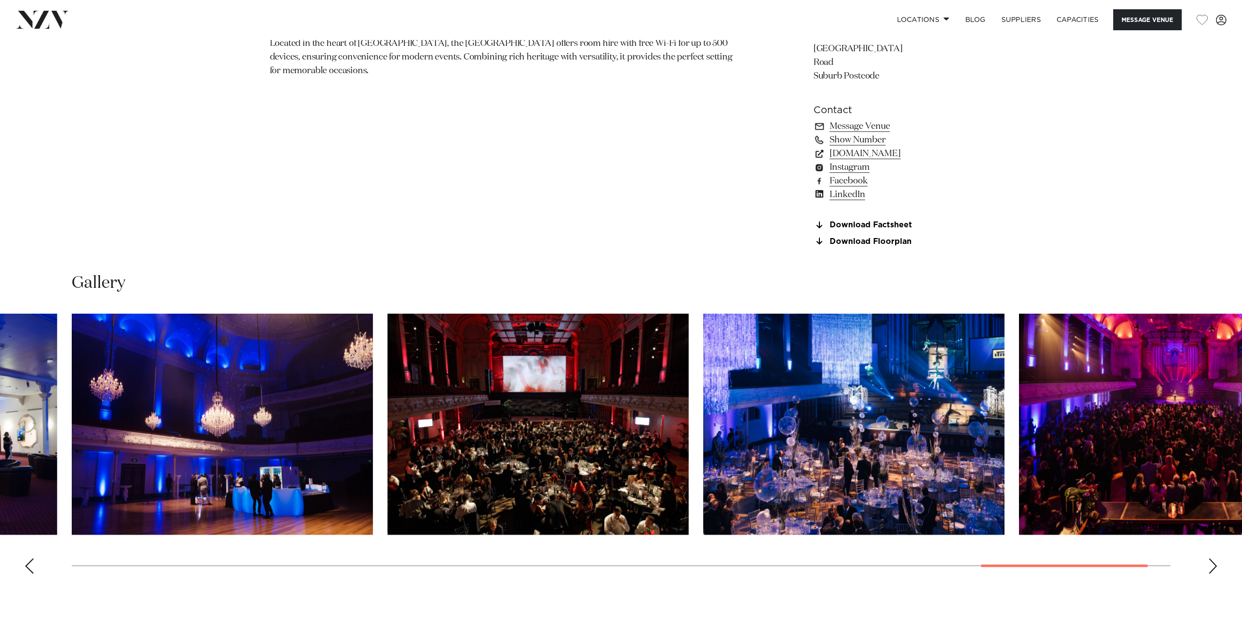
click at [32, 569] on div "Previous slide" at bounding box center [29, 566] width 10 height 16
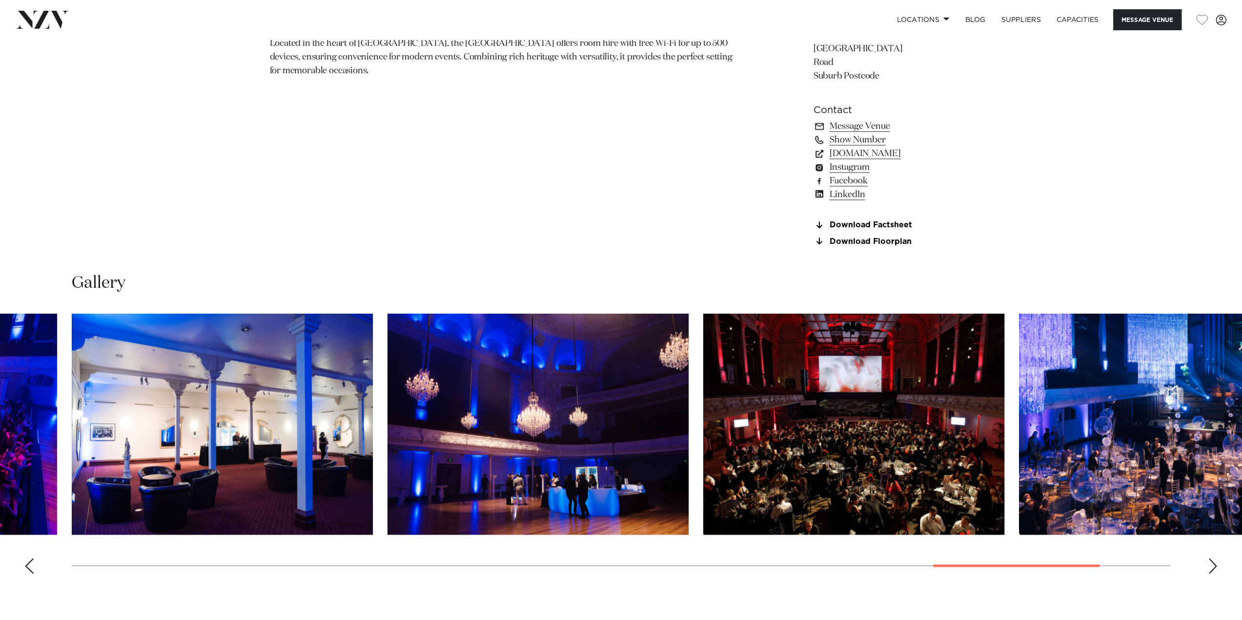
click at [32, 569] on div "Previous slide" at bounding box center [29, 566] width 10 height 16
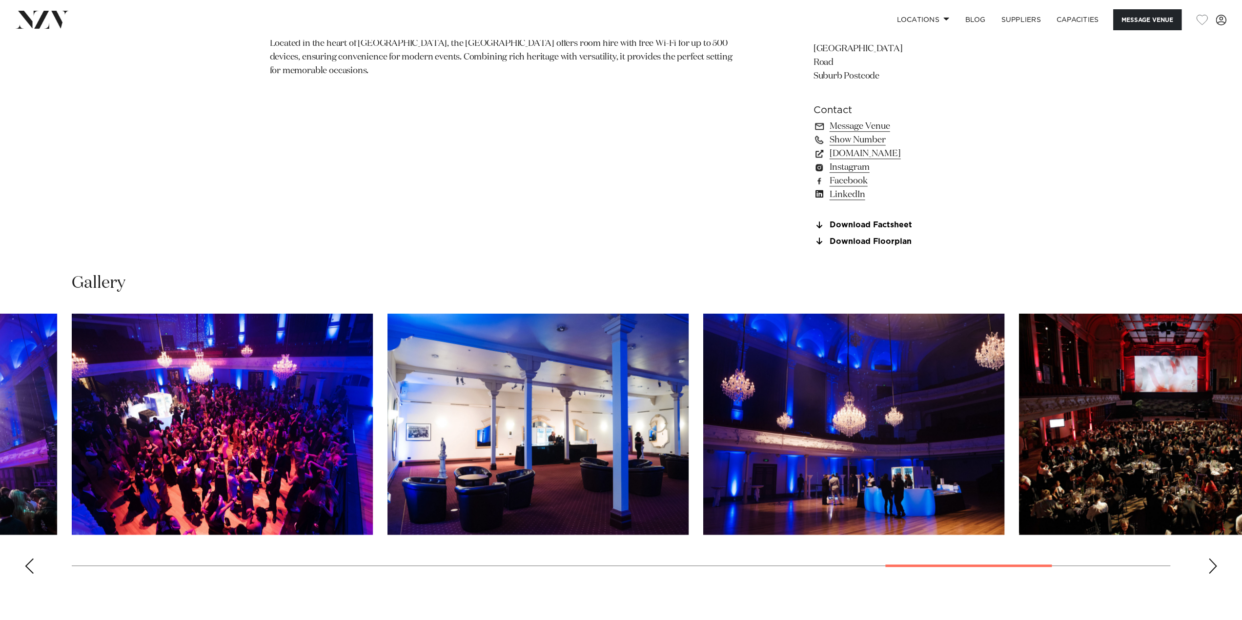
click at [32, 569] on div "Previous slide" at bounding box center [29, 566] width 10 height 16
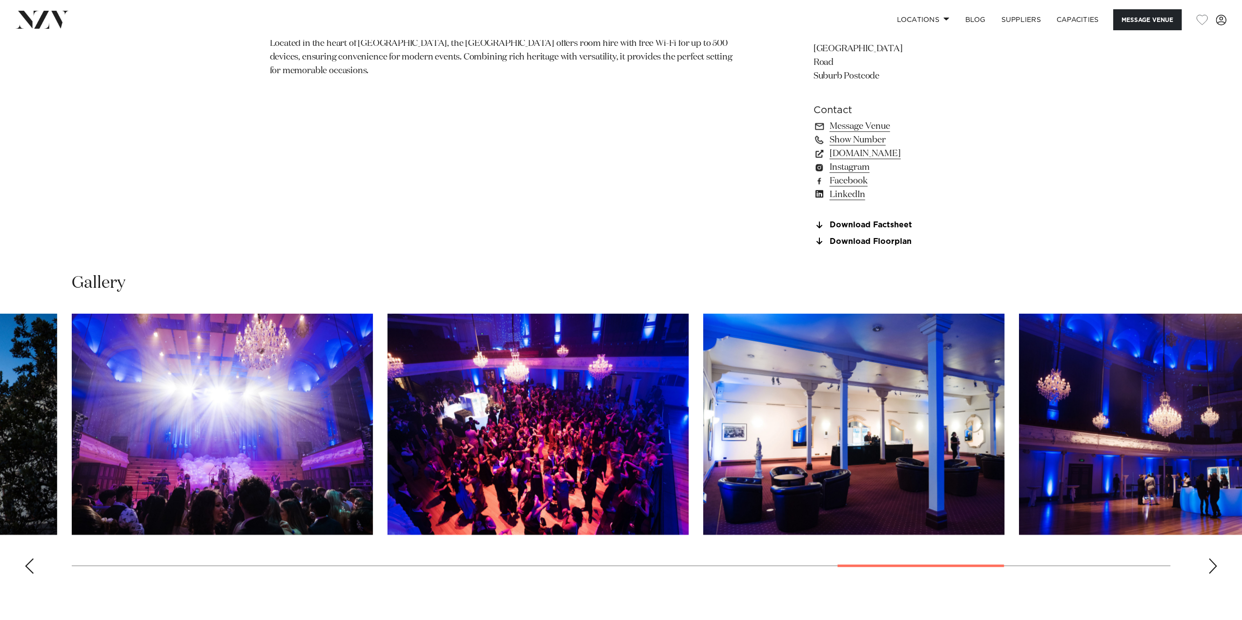
click at [32, 569] on div "Previous slide" at bounding box center [29, 566] width 10 height 16
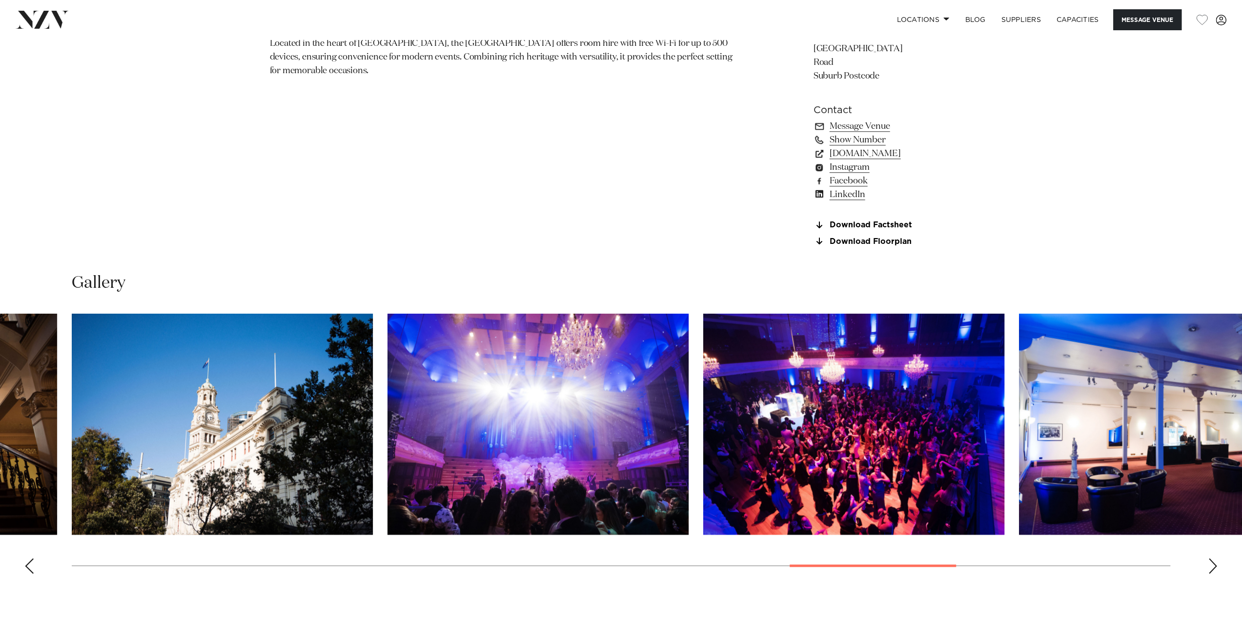
click at [32, 569] on div "Previous slide" at bounding box center [29, 566] width 10 height 16
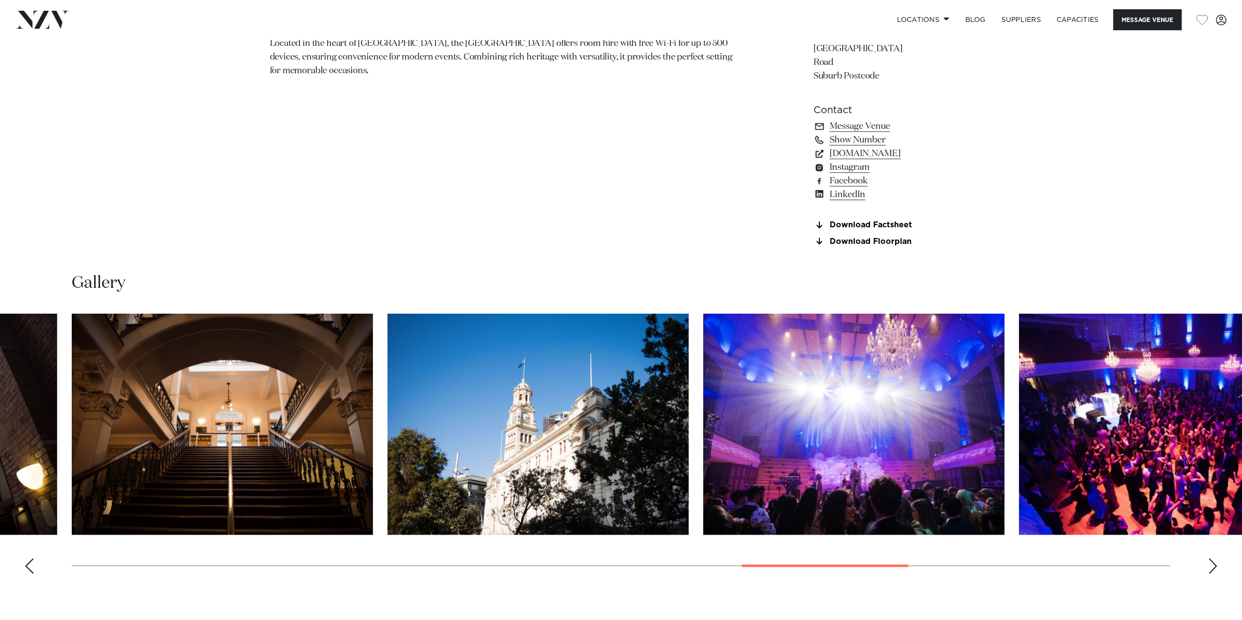
click at [32, 569] on div "Previous slide" at bounding box center [29, 566] width 10 height 16
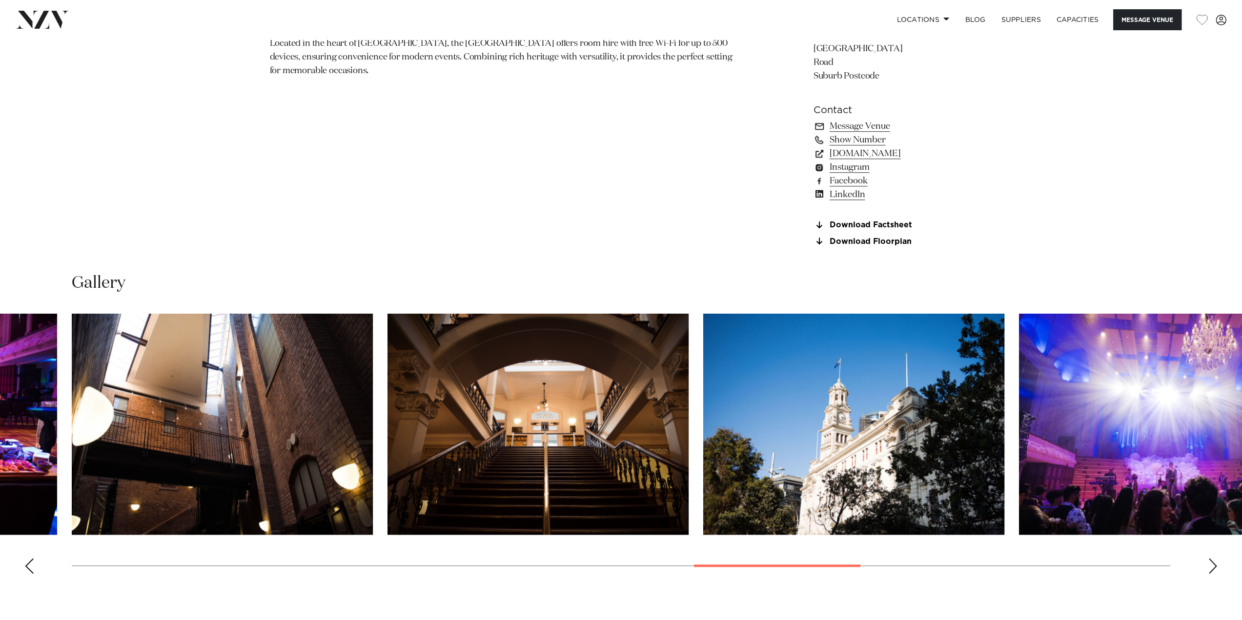
click at [32, 569] on div "Previous slide" at bounding box center [29, 566] width 10 height 16
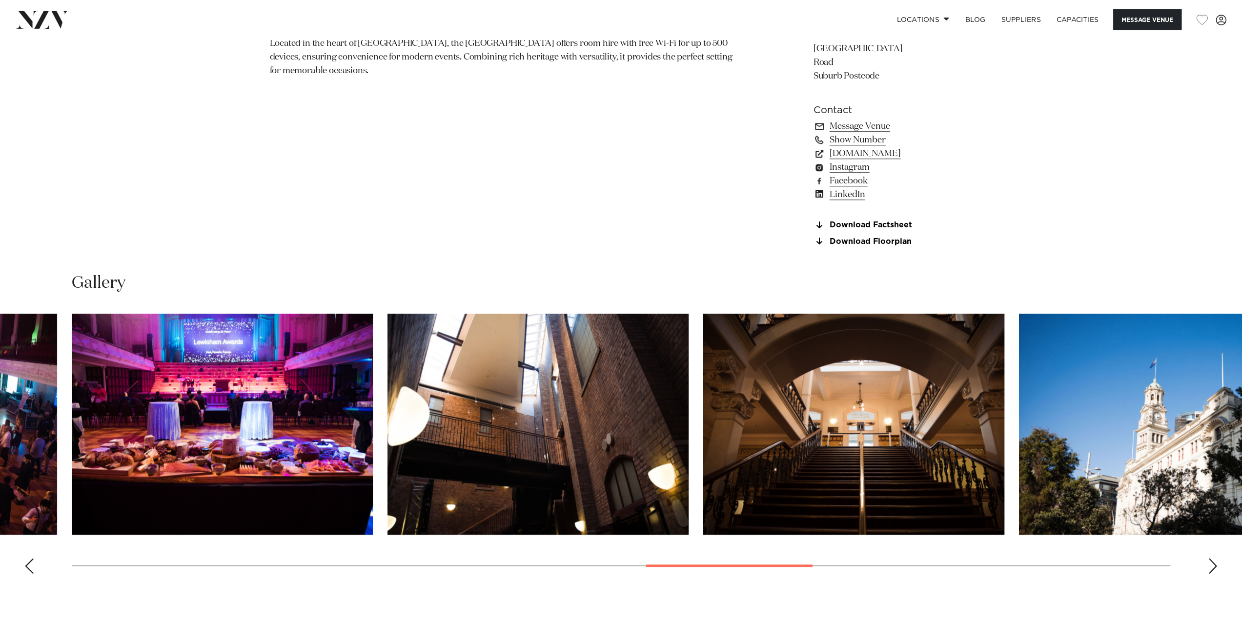
click at [32, 569] on div "Previous slide" at bounding box center [29, 566] width 10 height 16
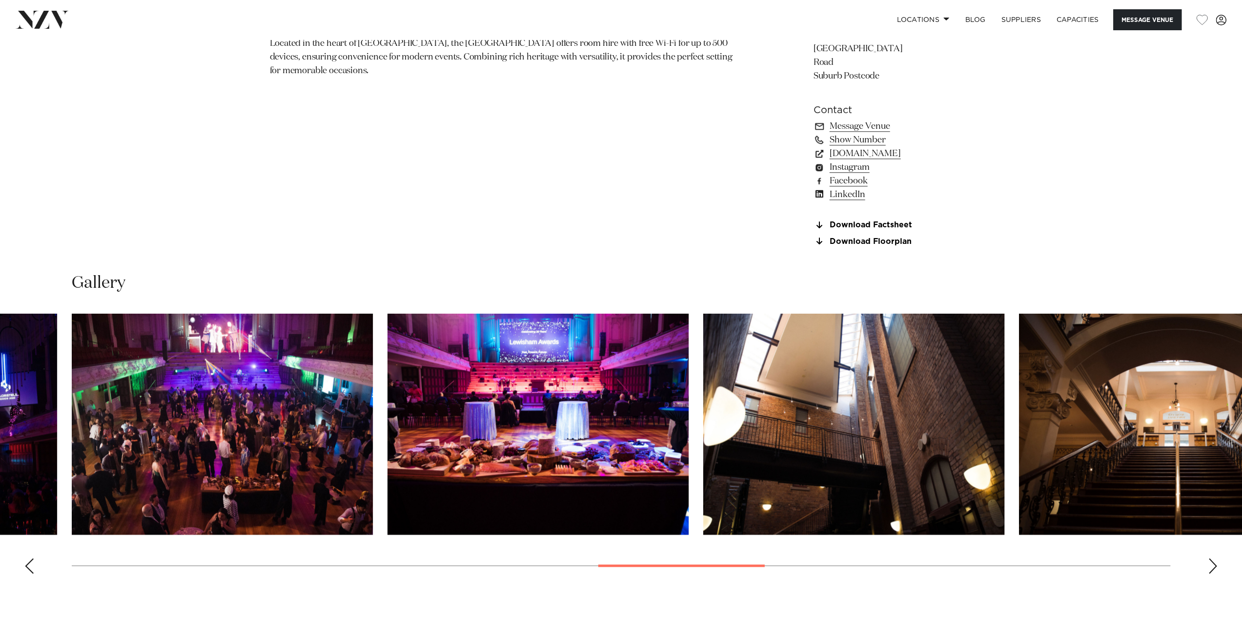
click at [32, 569] on div "Previous slide" at bounding box center [29, 566] width 10 height 16
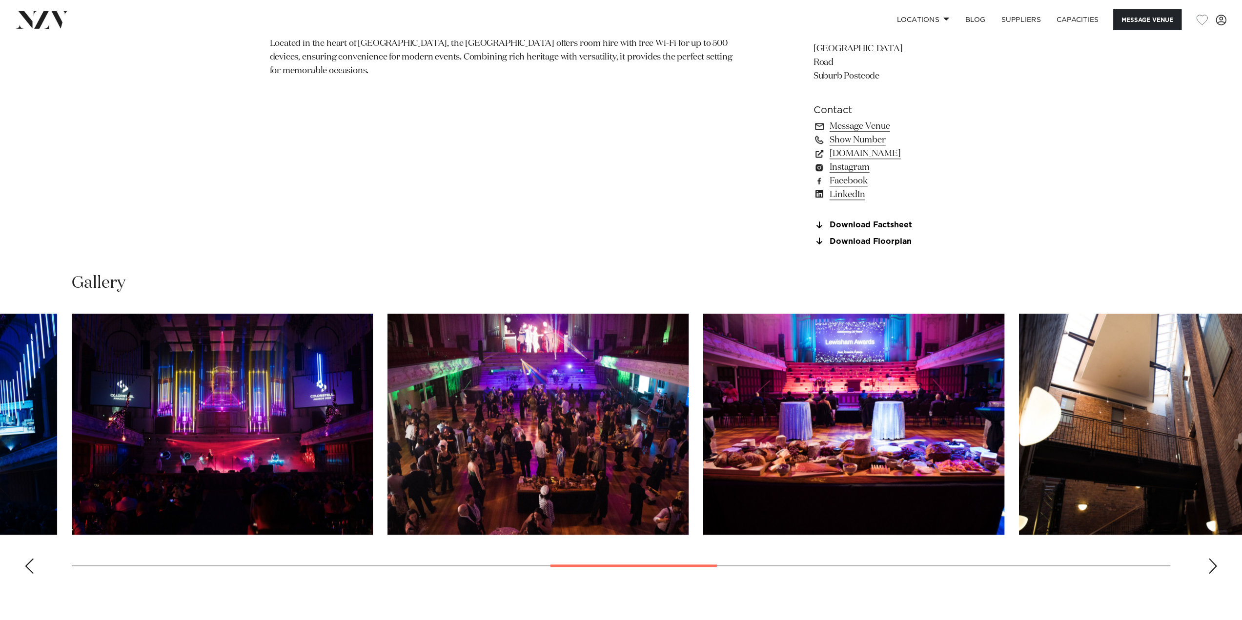
click at [32, 569] on div "Previous slide" at bounding box center [29, 566] width 10 height 16
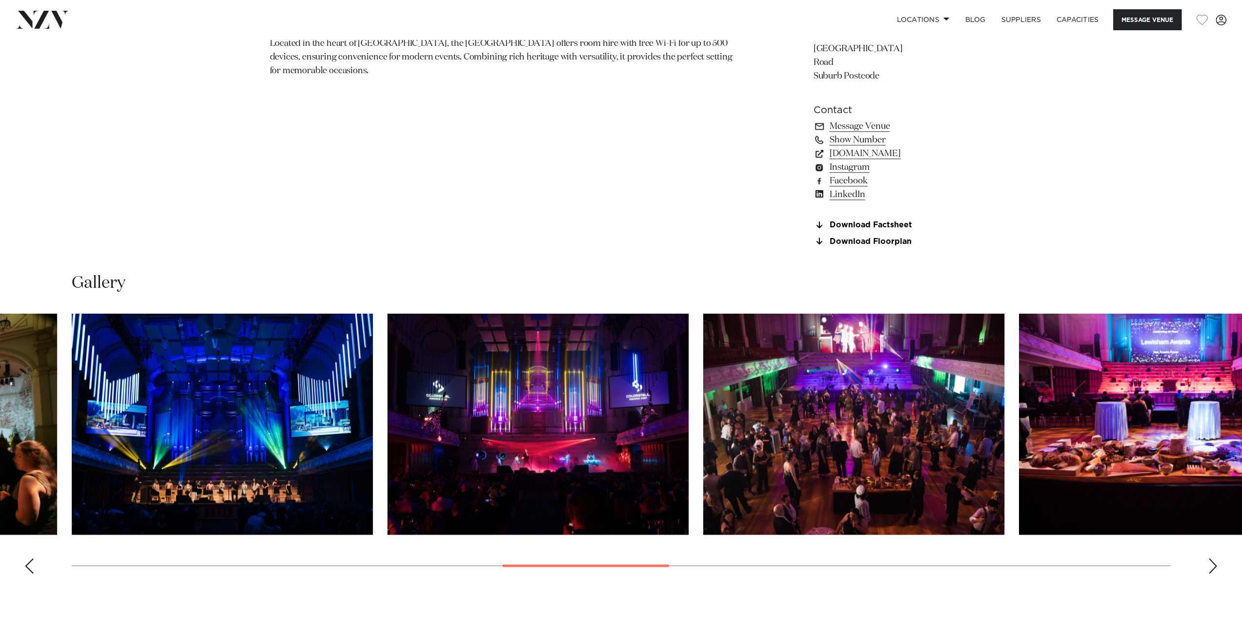
click at [32, 569] on div "Previous slide" at bounding box center [29, 566] width 10 height 16
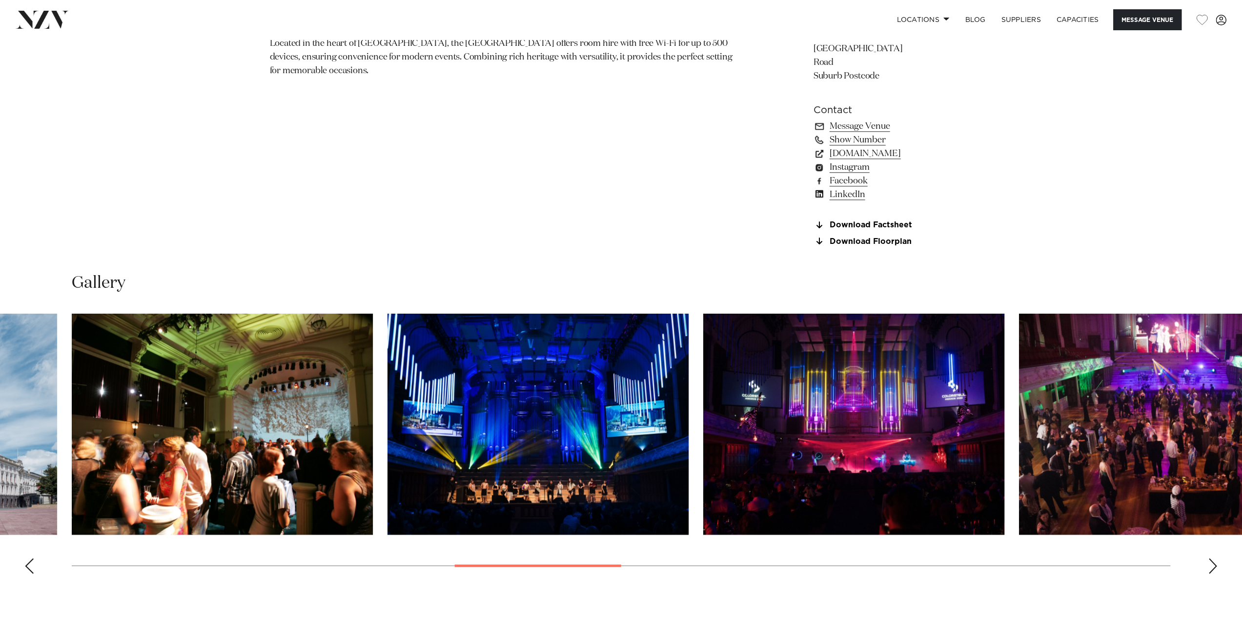
click at [32, 569] on div "Previous slide" at bounding box center [29, 566] width 10 height 16
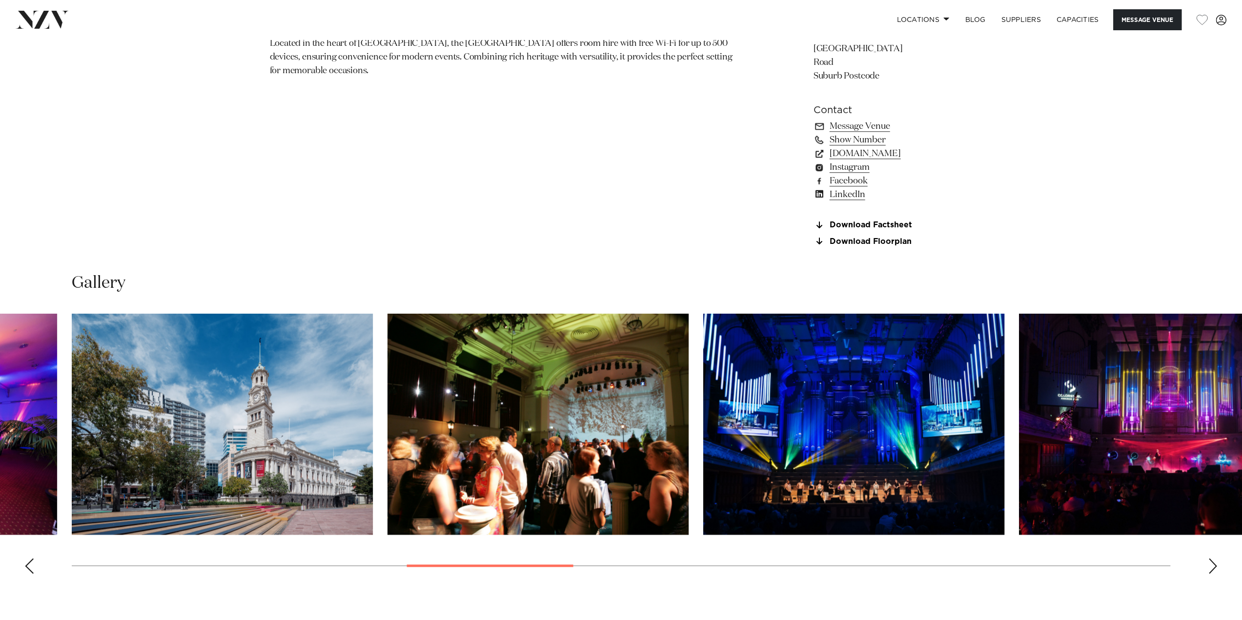
click at [32, 569] on div "Previous slide" at bounding box center [29, 566] width 10 height 16
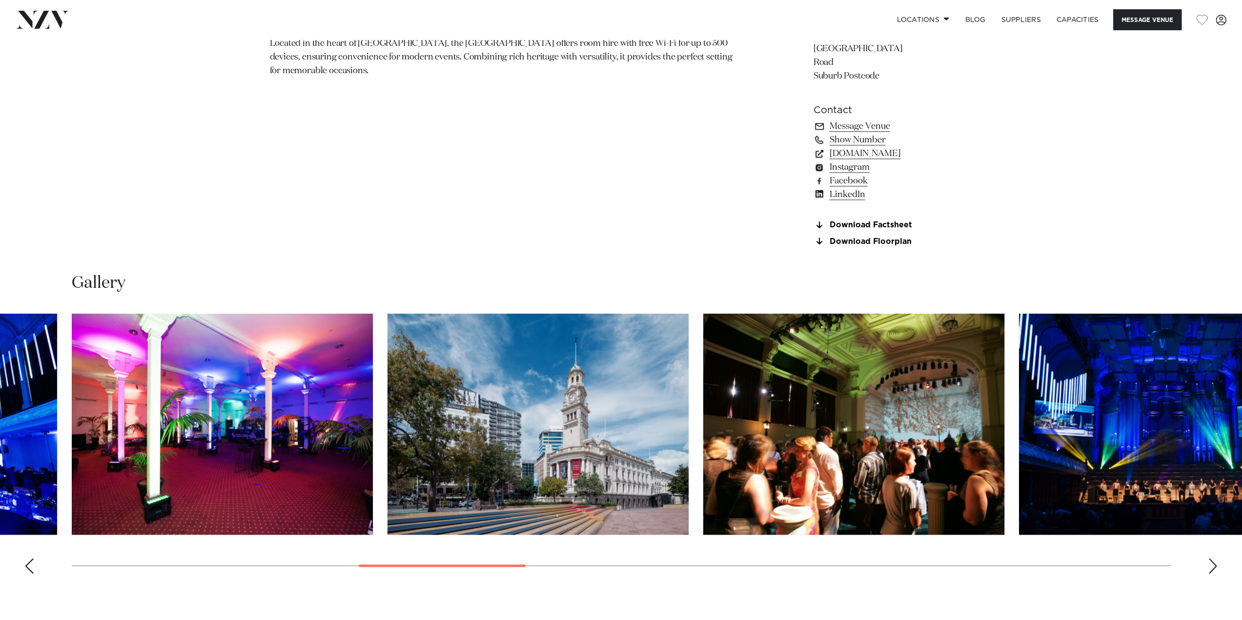
click at [32, 569] on div "Previous slide" at bounding box center [29, 566] width 10 height 16
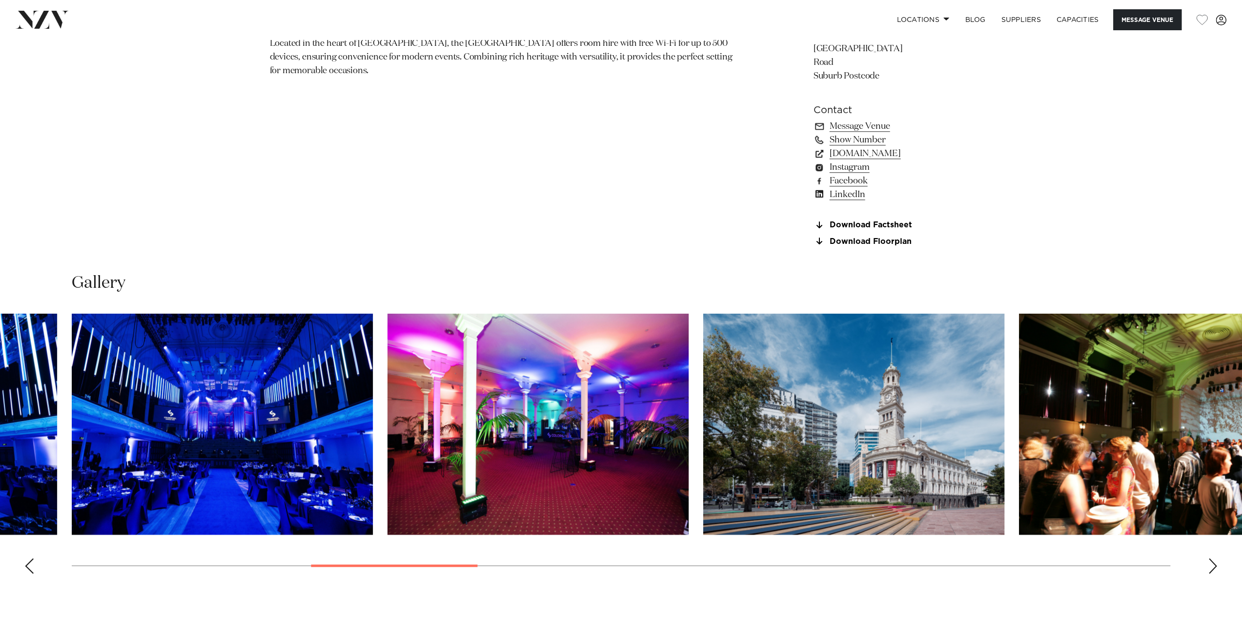
click at [32, 569] on div "Previous slide" at bounding box center [29, 566] width 10 height 16
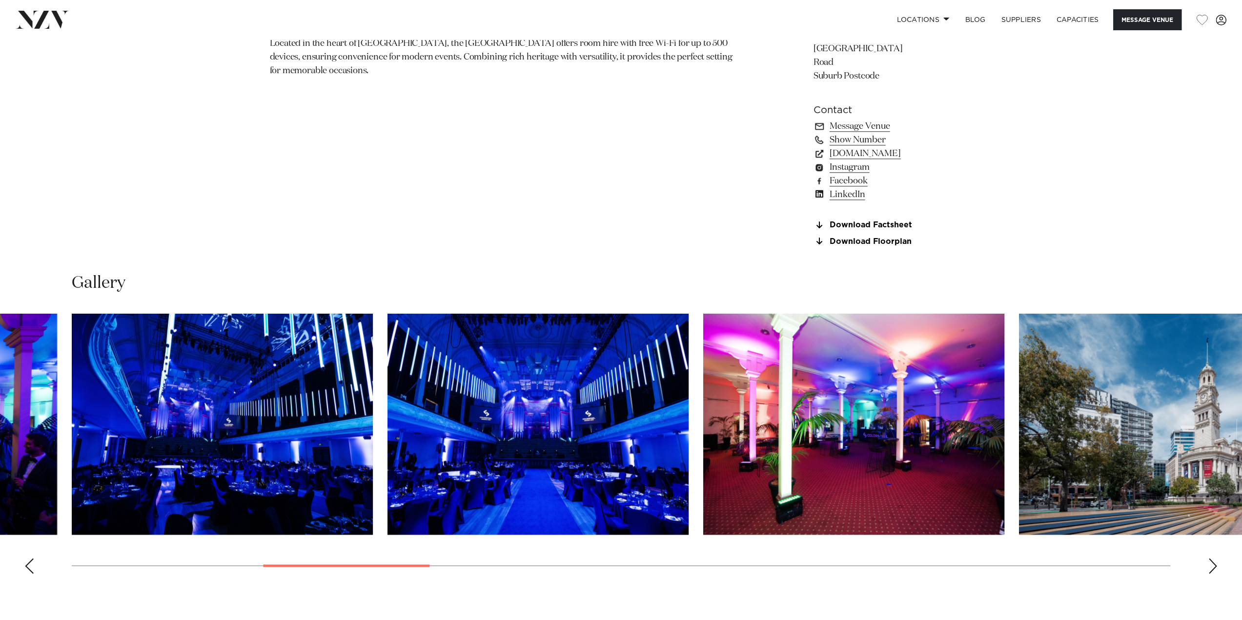
click at [32, 569] on div "Previous slide" at bounding box center [29, 566] width 10 height 16
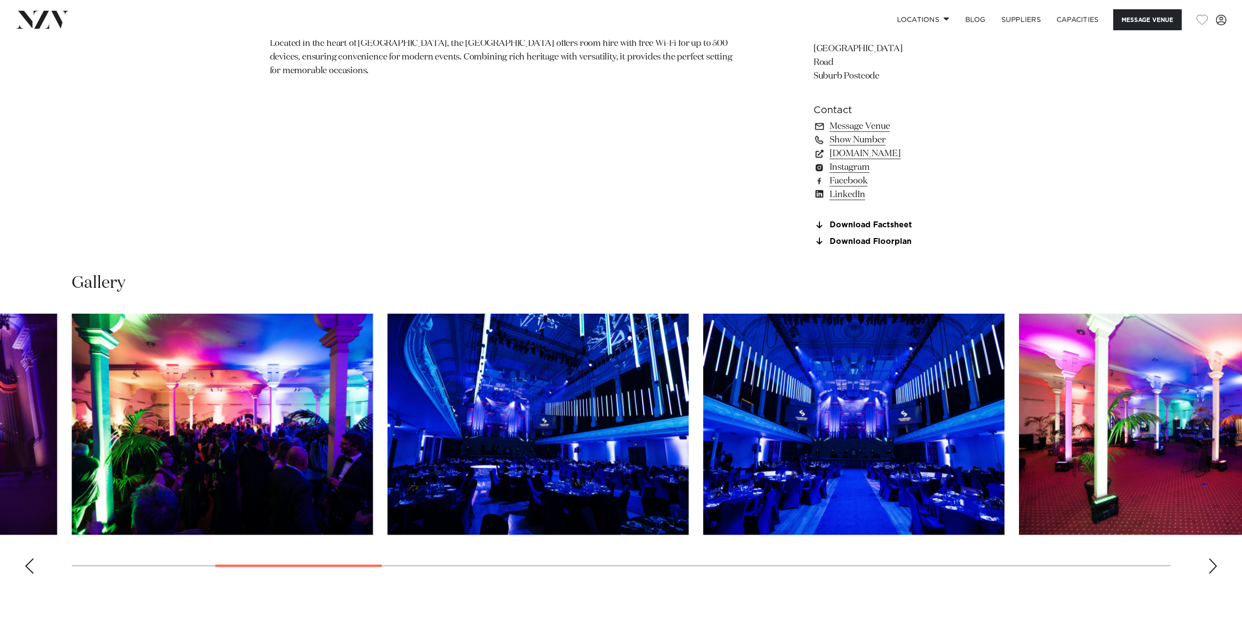
click at [32, 569] on div "Previous slide" at bounding box center [29, 566] width 10 height 16
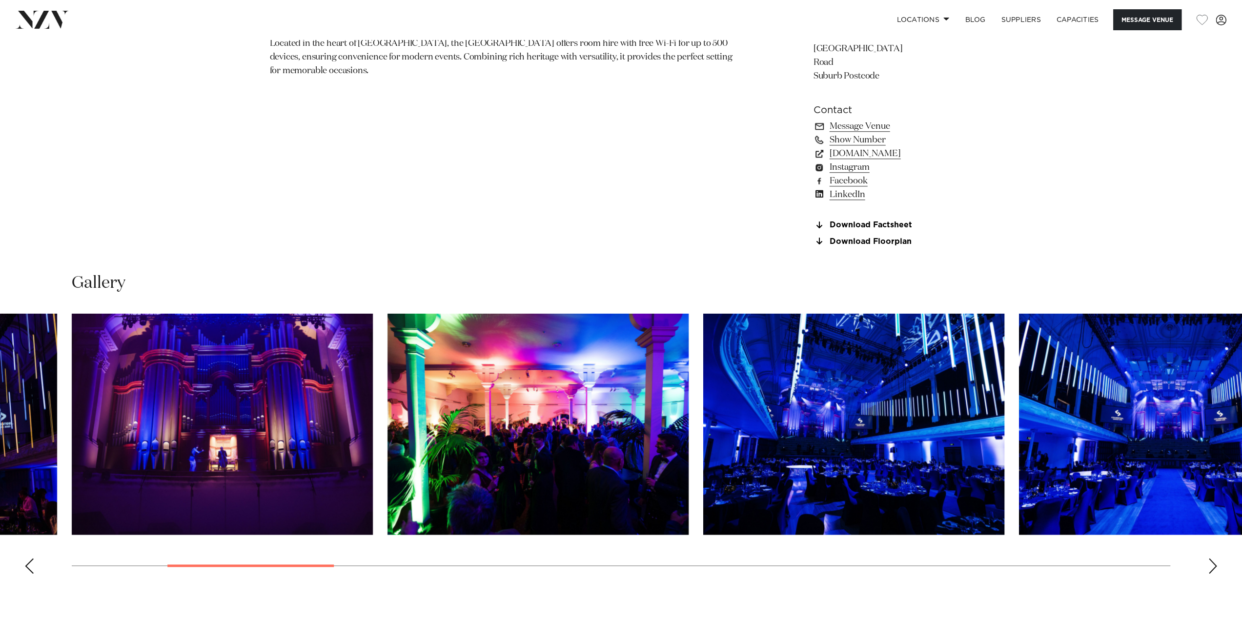
click at [32, 569] on div "Previous slide" at bounding box center [29, 566] width 10 height 16
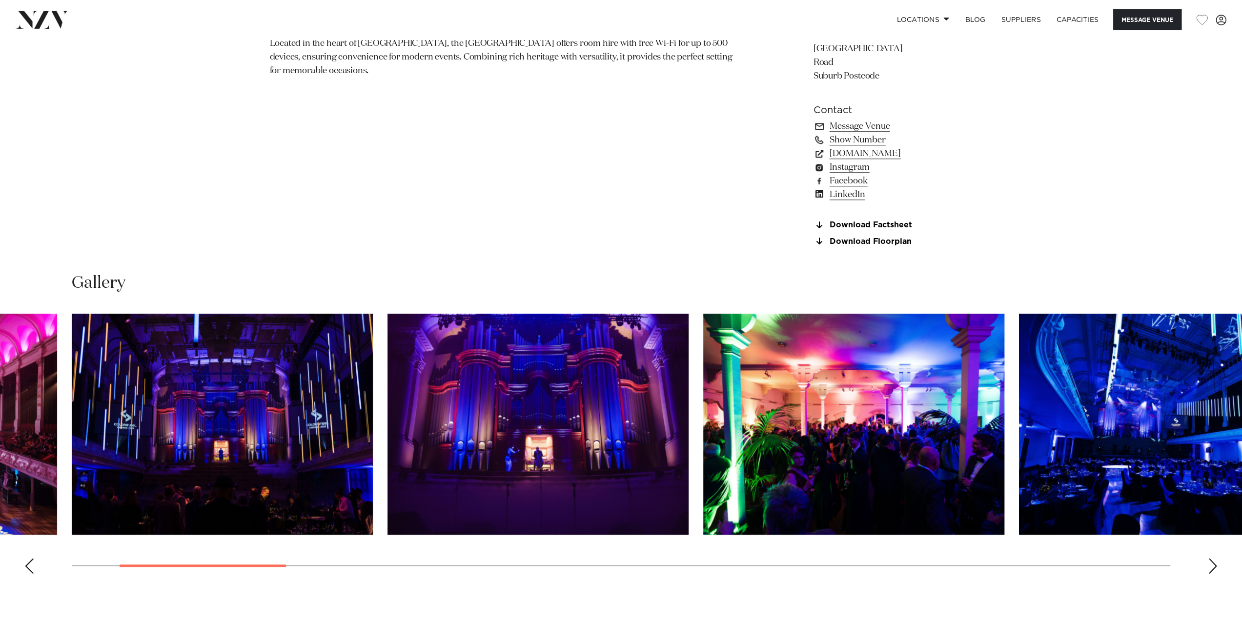
click at [32, 569] on div "Previous slide" at bounding box center [29, 566] width 10 height 16
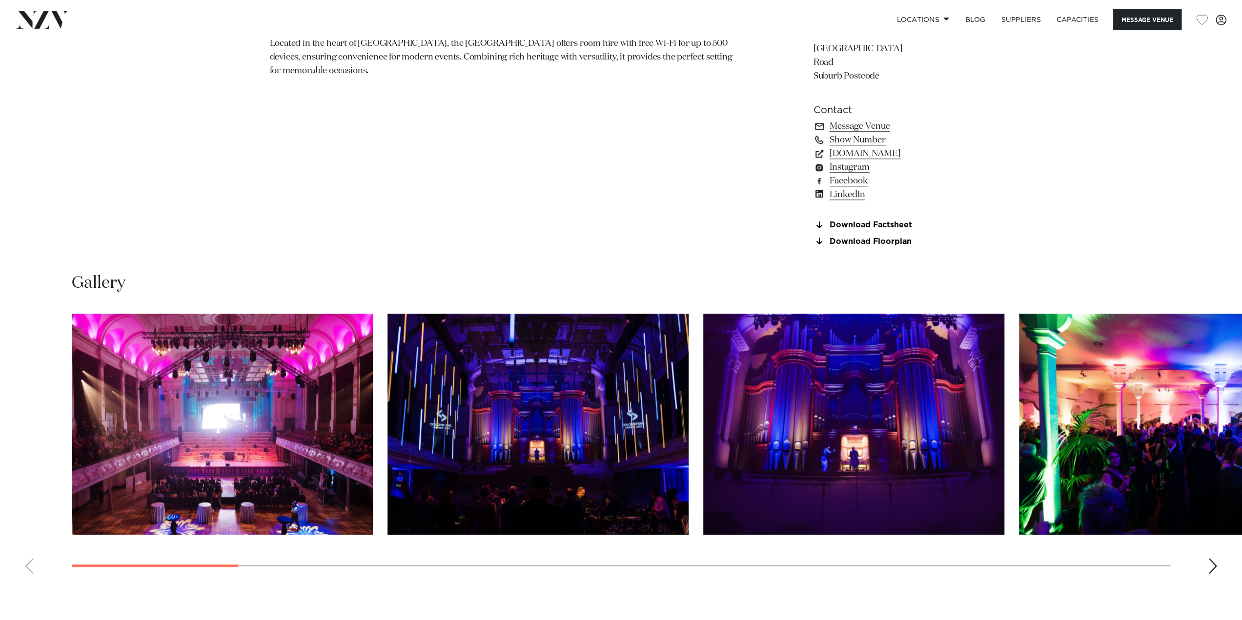
click at [32, 569] on swiper-container at bounding box center [621, 448] width 1242 height 268
